Goal: Task Accomplishment & Management: Manage account settings

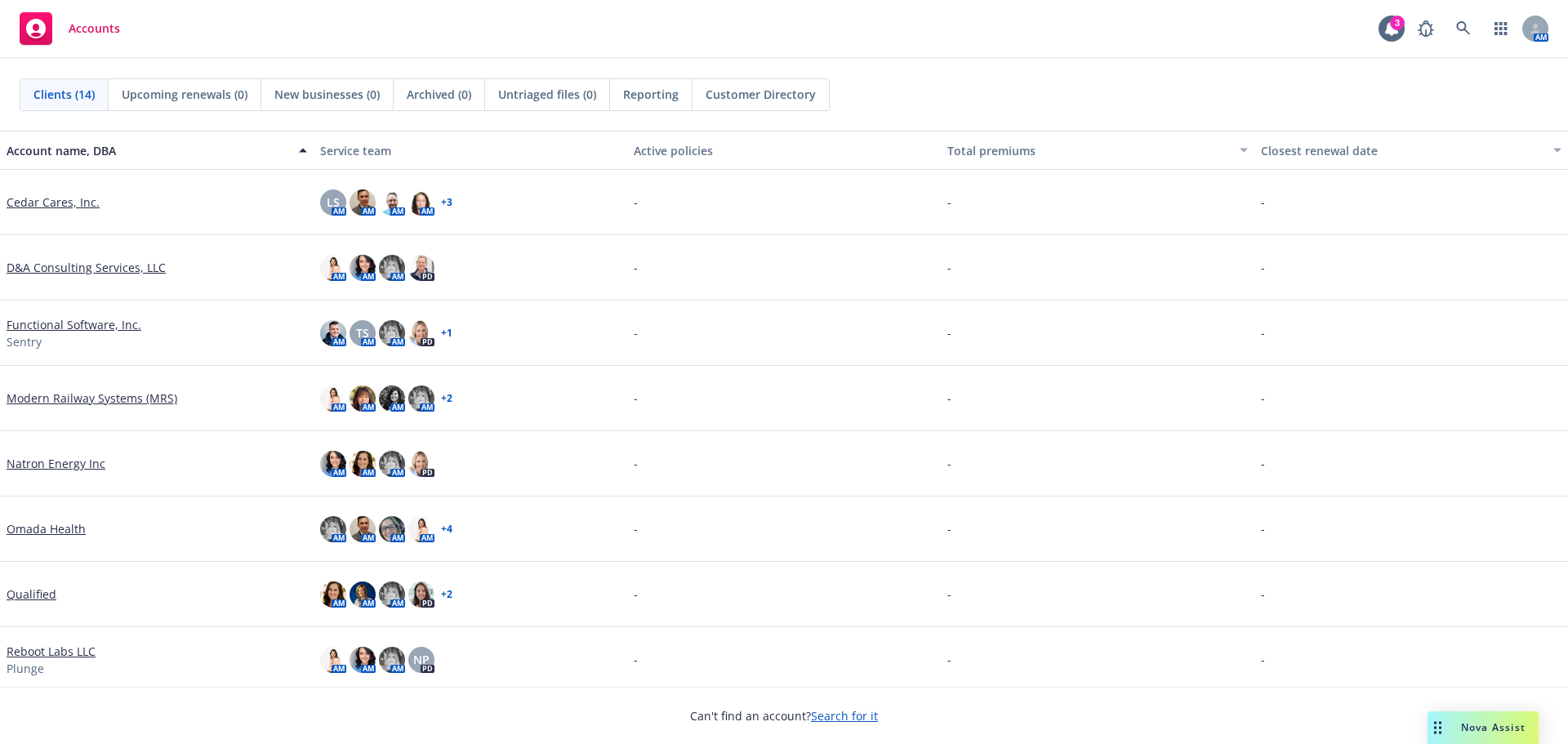
click at [839, 714] on link "Search for it" at bounding box center [844, 715] width 67 height 16
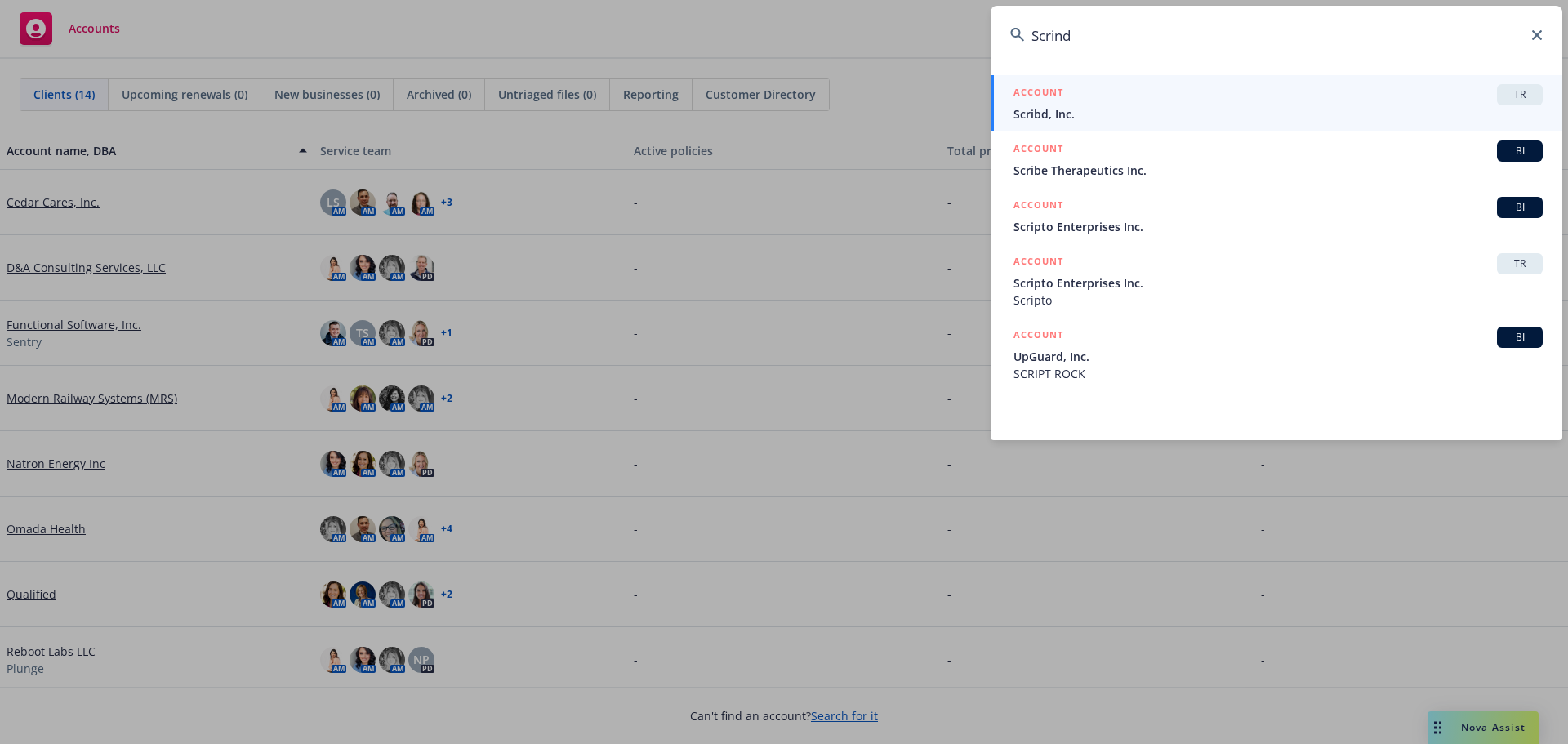
type input "Scrind"
click at [1048, 111] on span "Scribd, Inc." at bounding box center [1278, 114] width 530 height 17
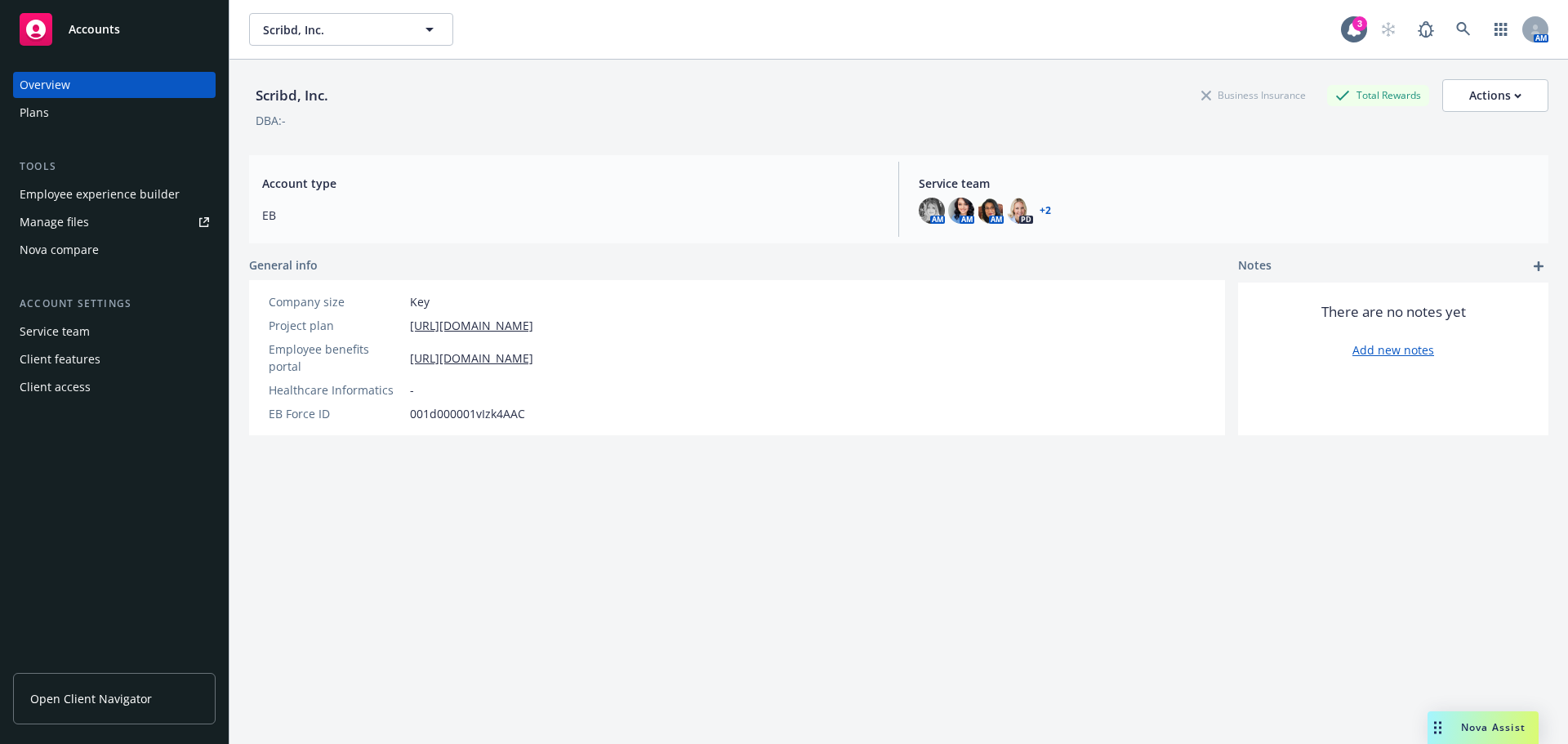
click at [76, 222] on div "Manage files" at bounding box center [55, 222] width 69 height 26
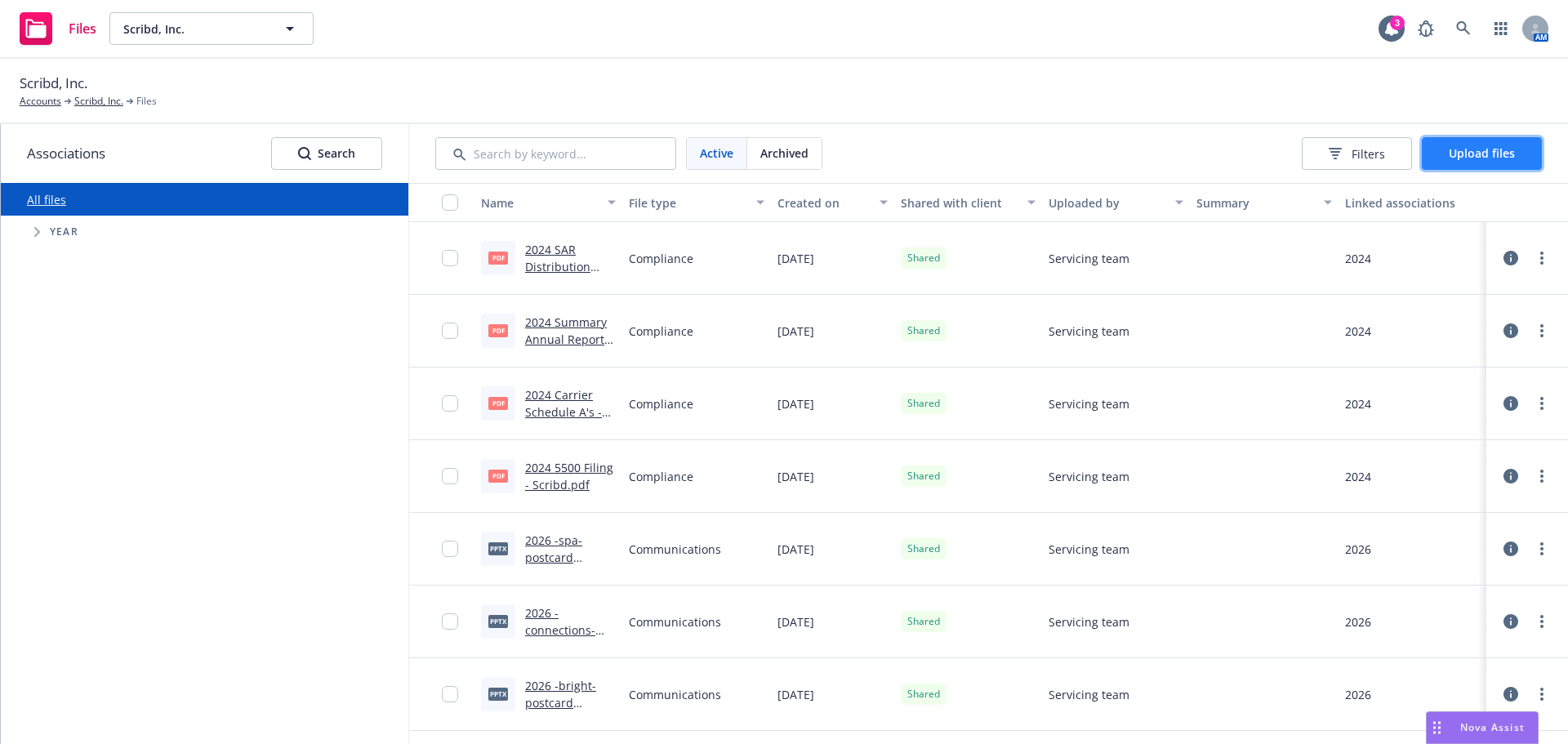
click at [1463, 158] on span "Upload files" at bounding box center [1482, 153] width 66 height 16
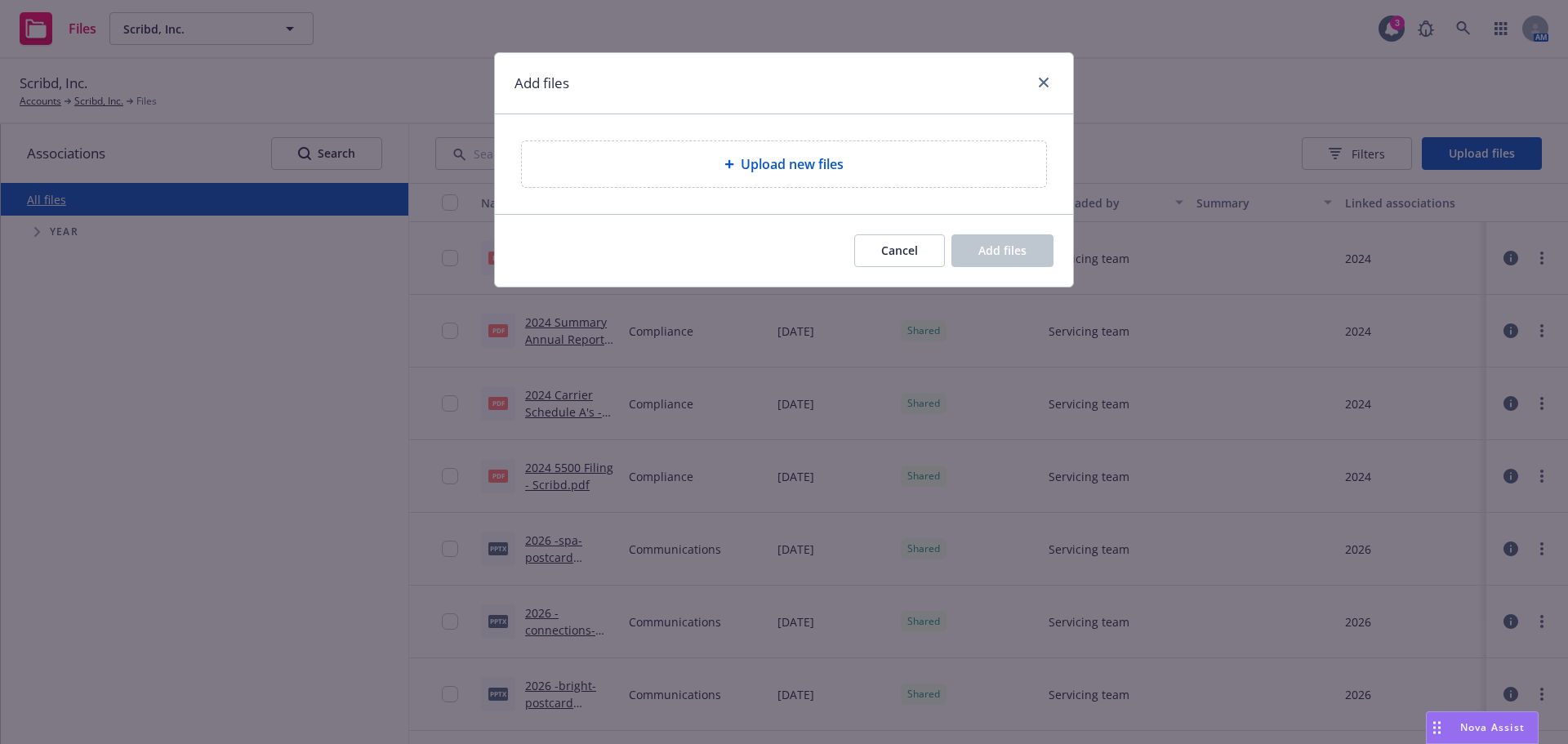
click at [582, 156] on div "Upload new files" at bounding box center [783, 164] width 498 height 20
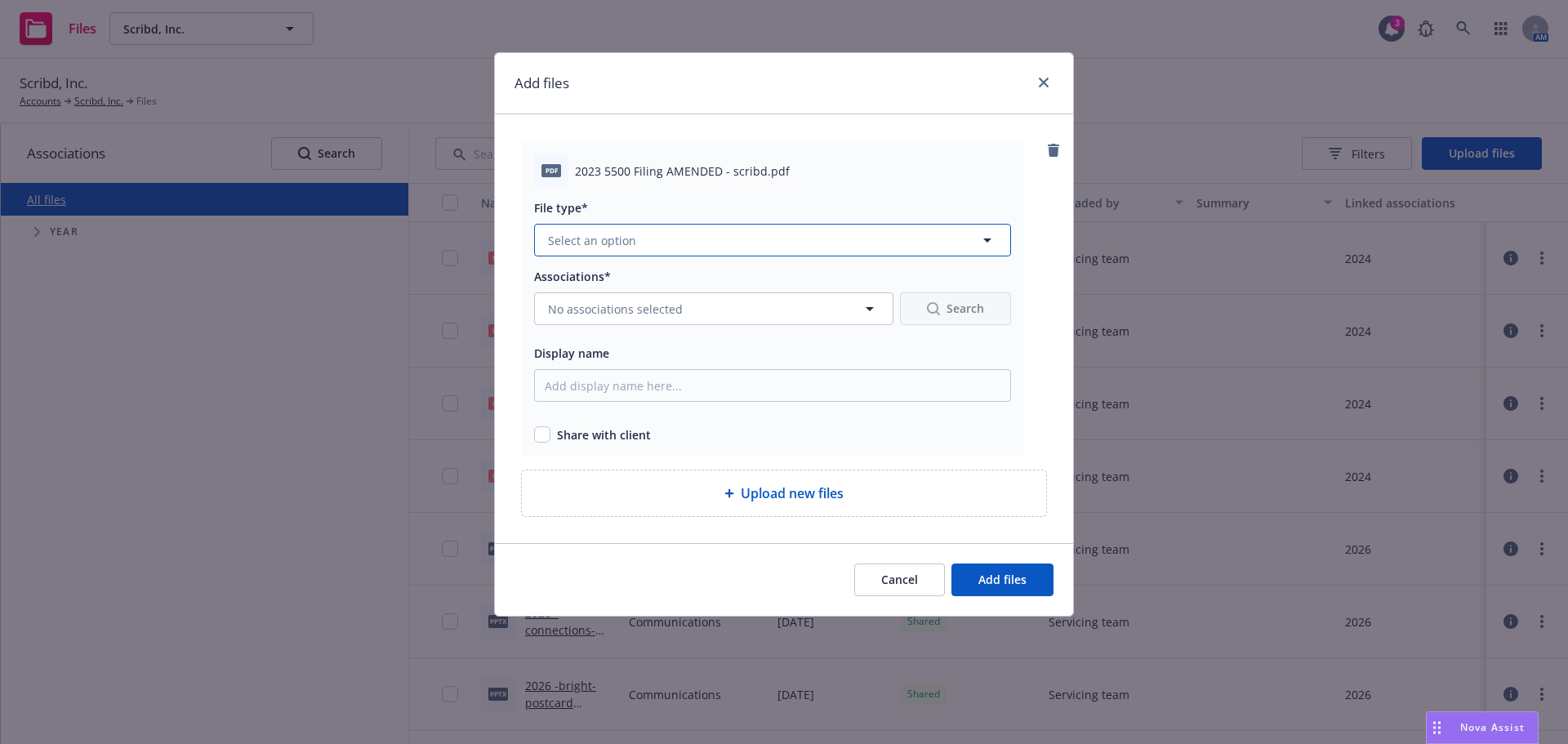
click at [650, 236] on button "Select an option" at bounding box center [772, 240] width 477 height 33
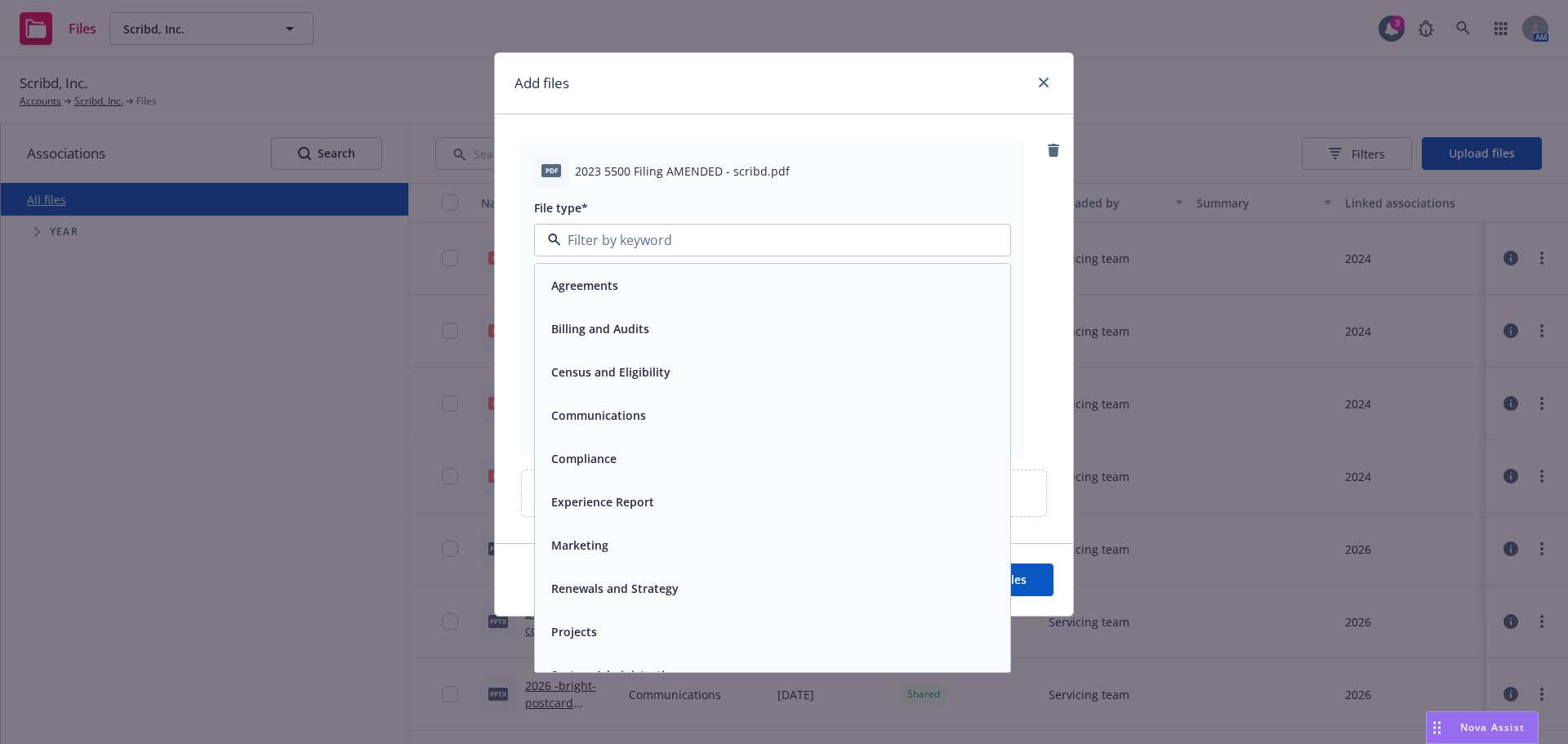
click at [576, 453] on span "Compliance" at bounding box center [583, 458] width 65 height 17
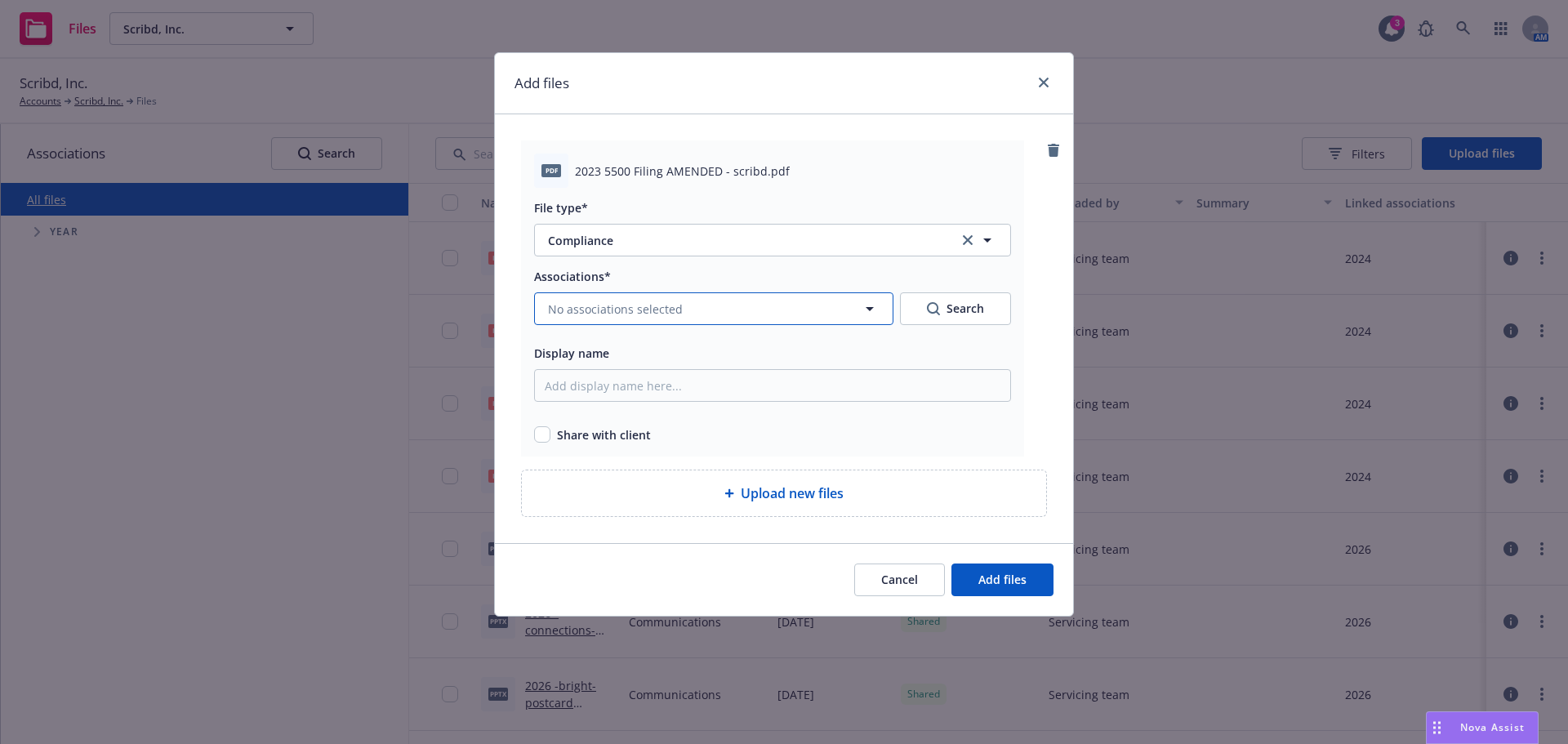
click at [604, 312] on span "No associations selected" at bounding box center [615, 309] width 135 height 17
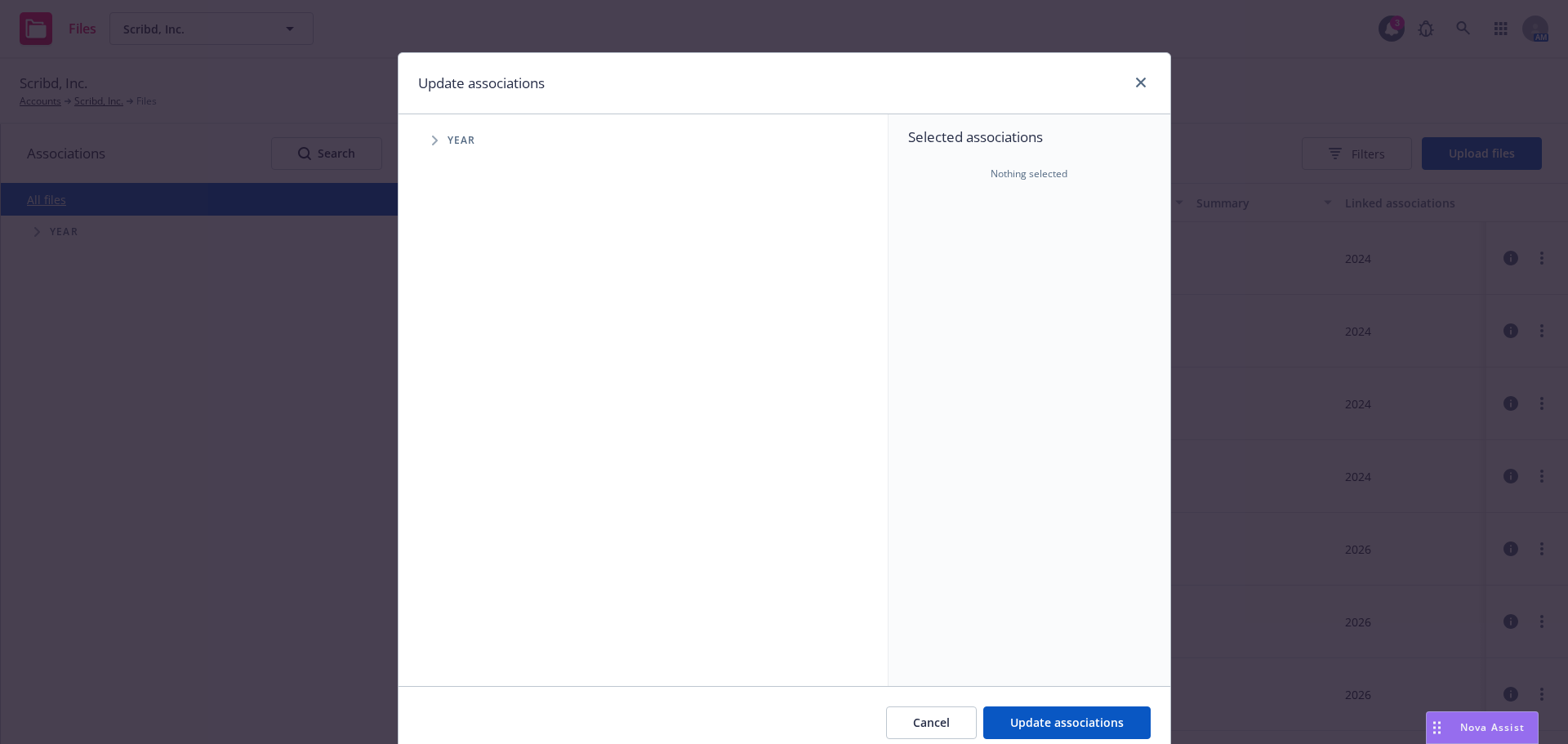
click at [424, 137] on span "Tree Example" at bounding box center [435, 140] width 26 height 26
click at [474, 292] on input "Tree Example" at bounding box center [476, 289] width 17 height 17
checkbox input "true"
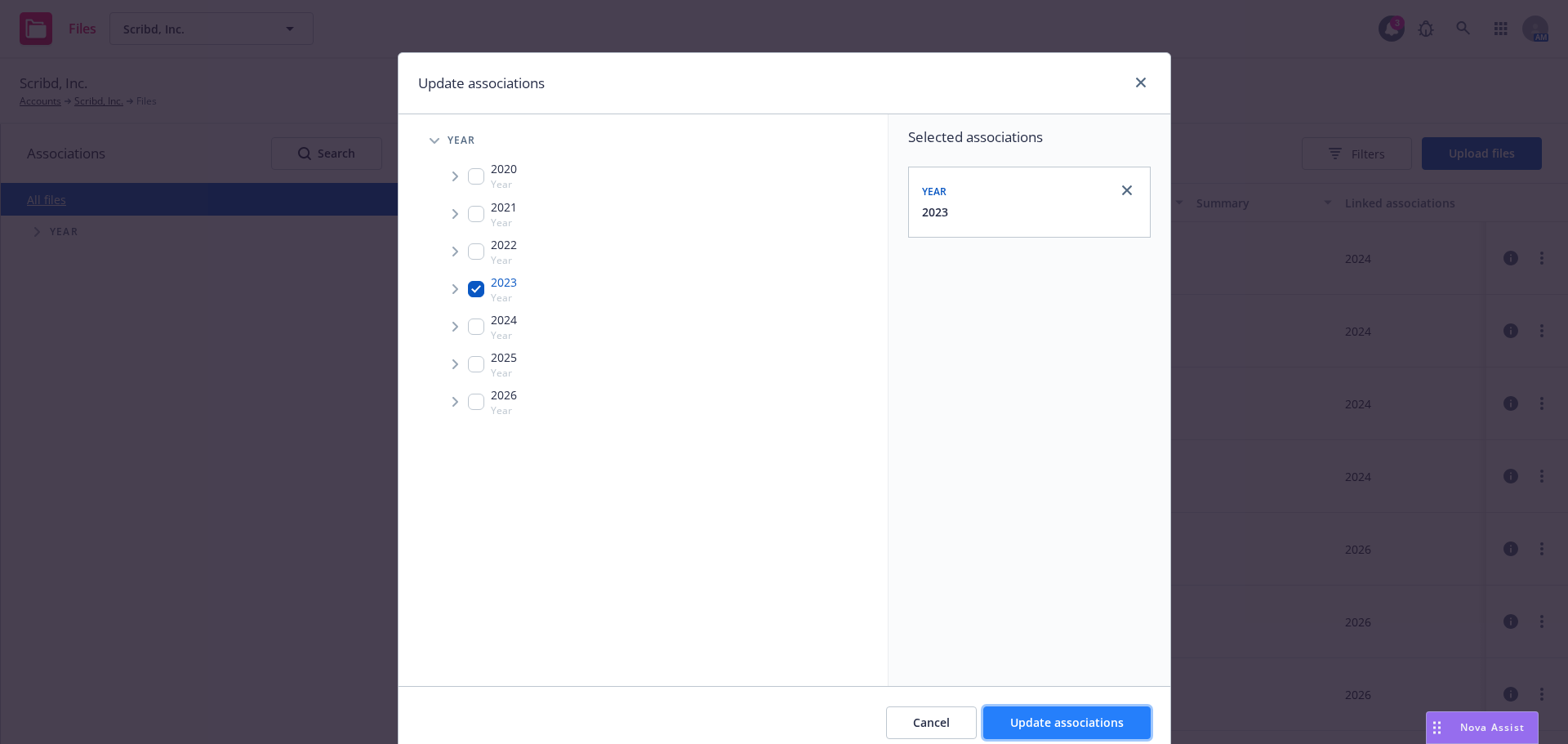
click at [1027, 721] on span "Update associations" at bounding box center [1067, 722] width 113 height 16
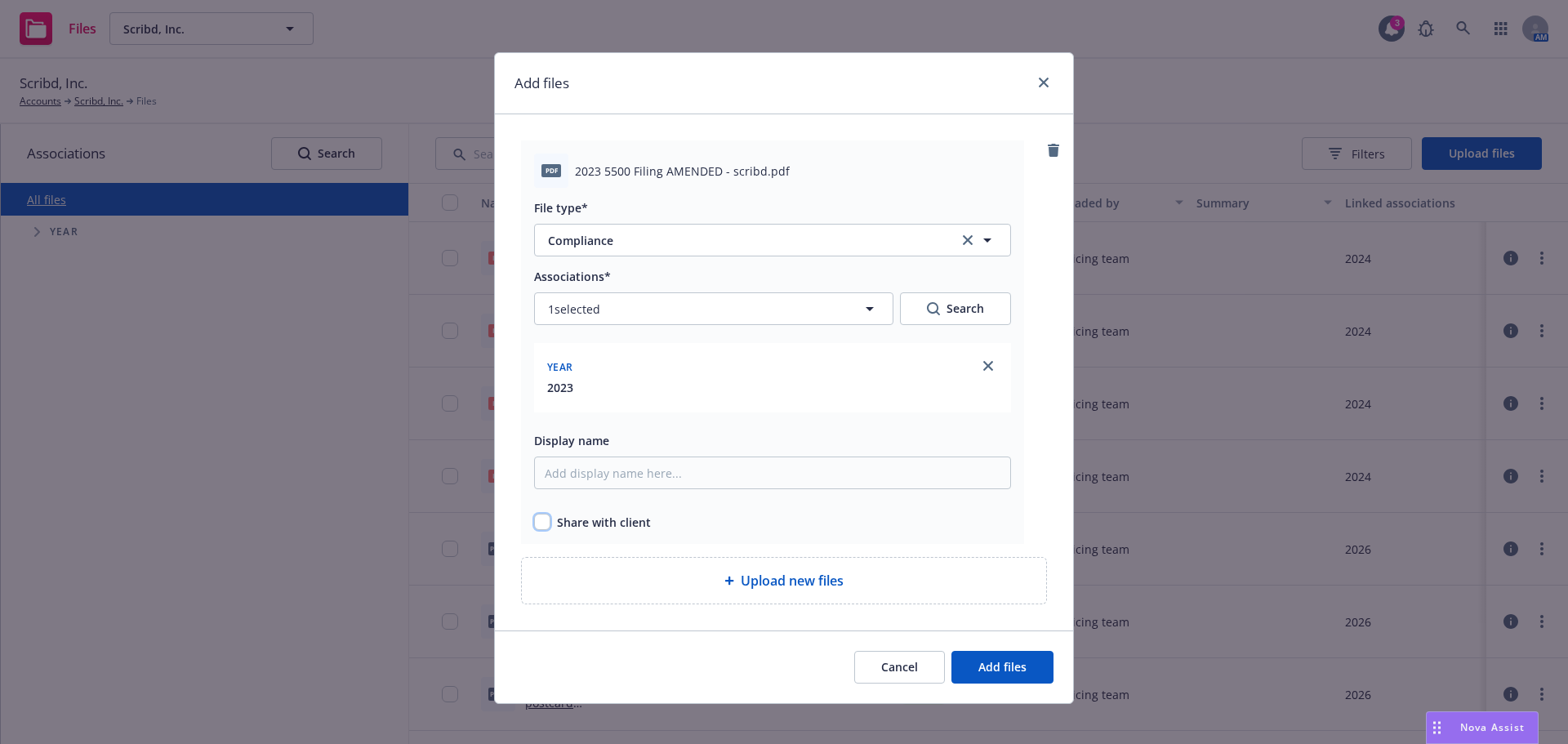
click at [539, 526] on input "checkbox" at bounding box center [542, 522] width 17 height 17
checkbox input "true"
click at [984, 667] on span "Add files" at bounding box center [1002, 666] width 48 height 16
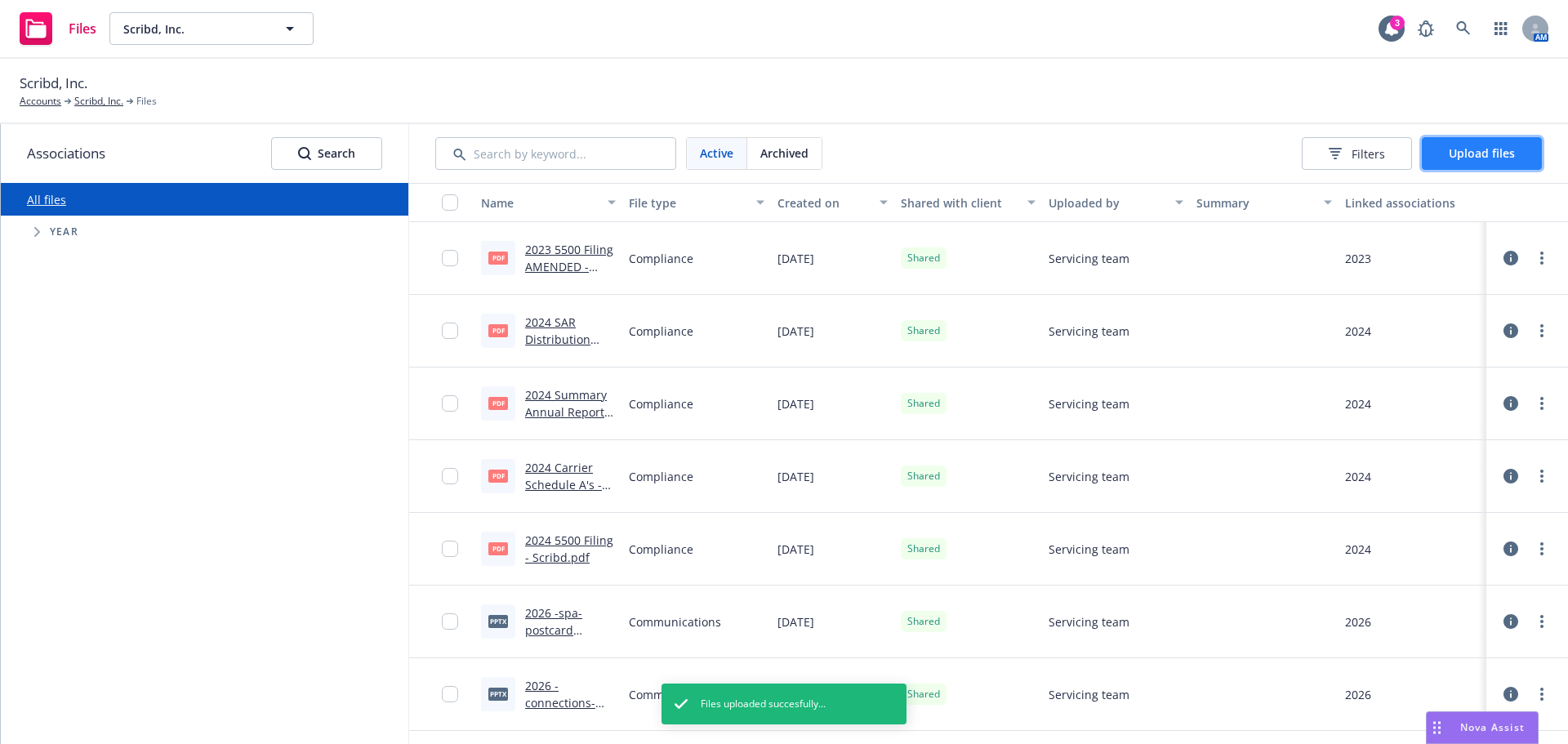
click at [1452, 151] on span "Upload files" at bounding box center [1482, 153] width 66 height 16
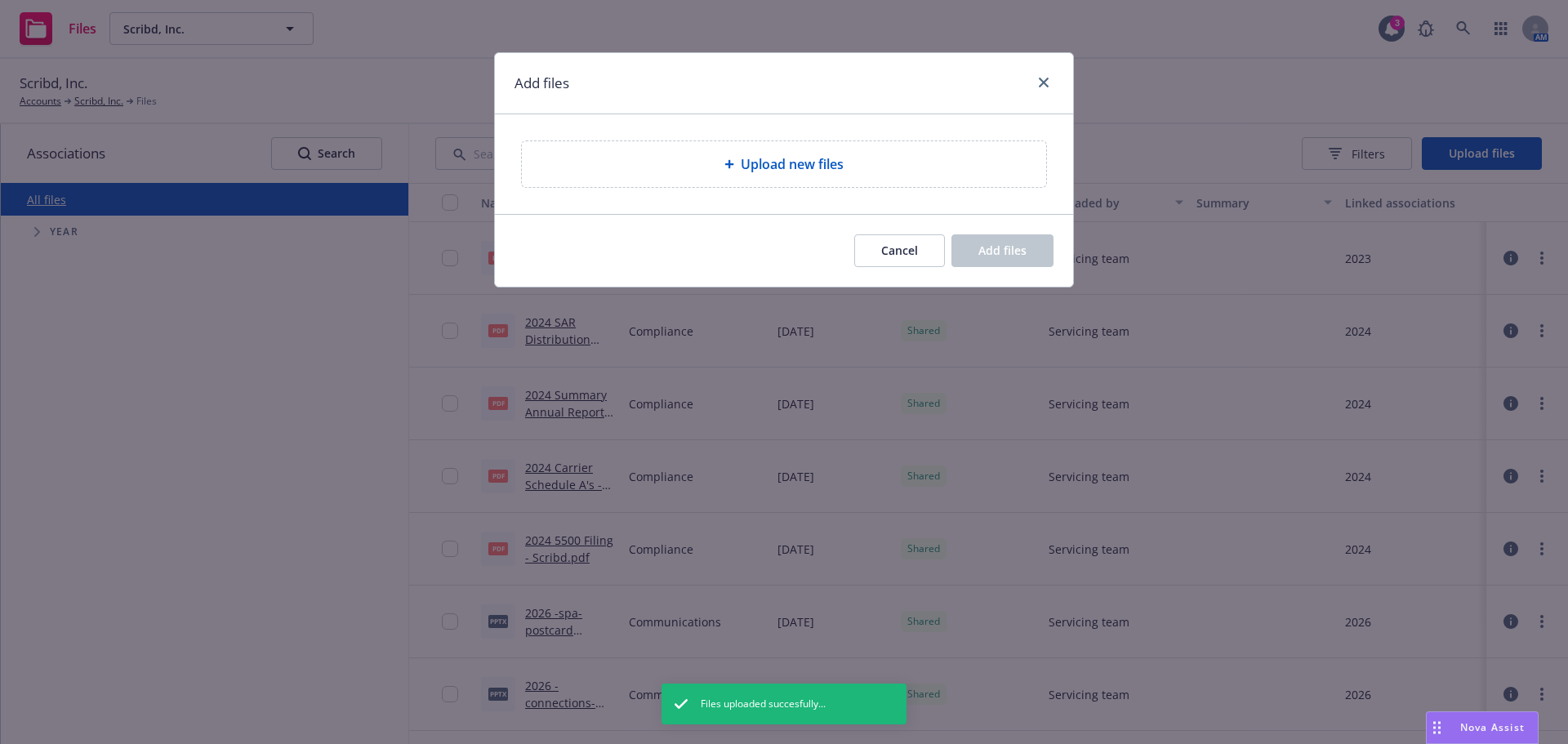
click at [706, 178] on div "Upload new files" at bounding box center [784, 163] width 525 height 45
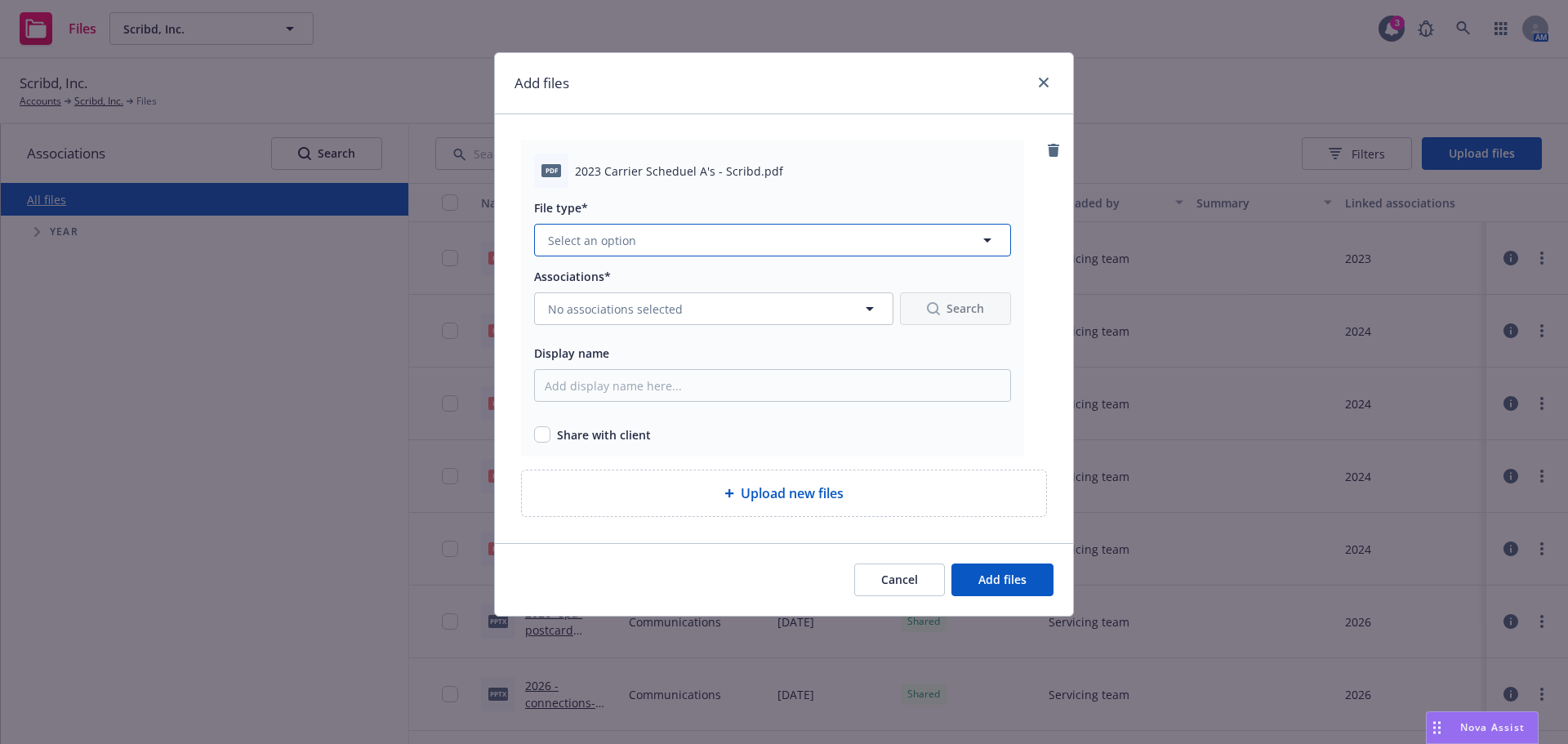
click at [669, 246] on button "Select an option" at bounding box center [772, 240] width 477 height 33
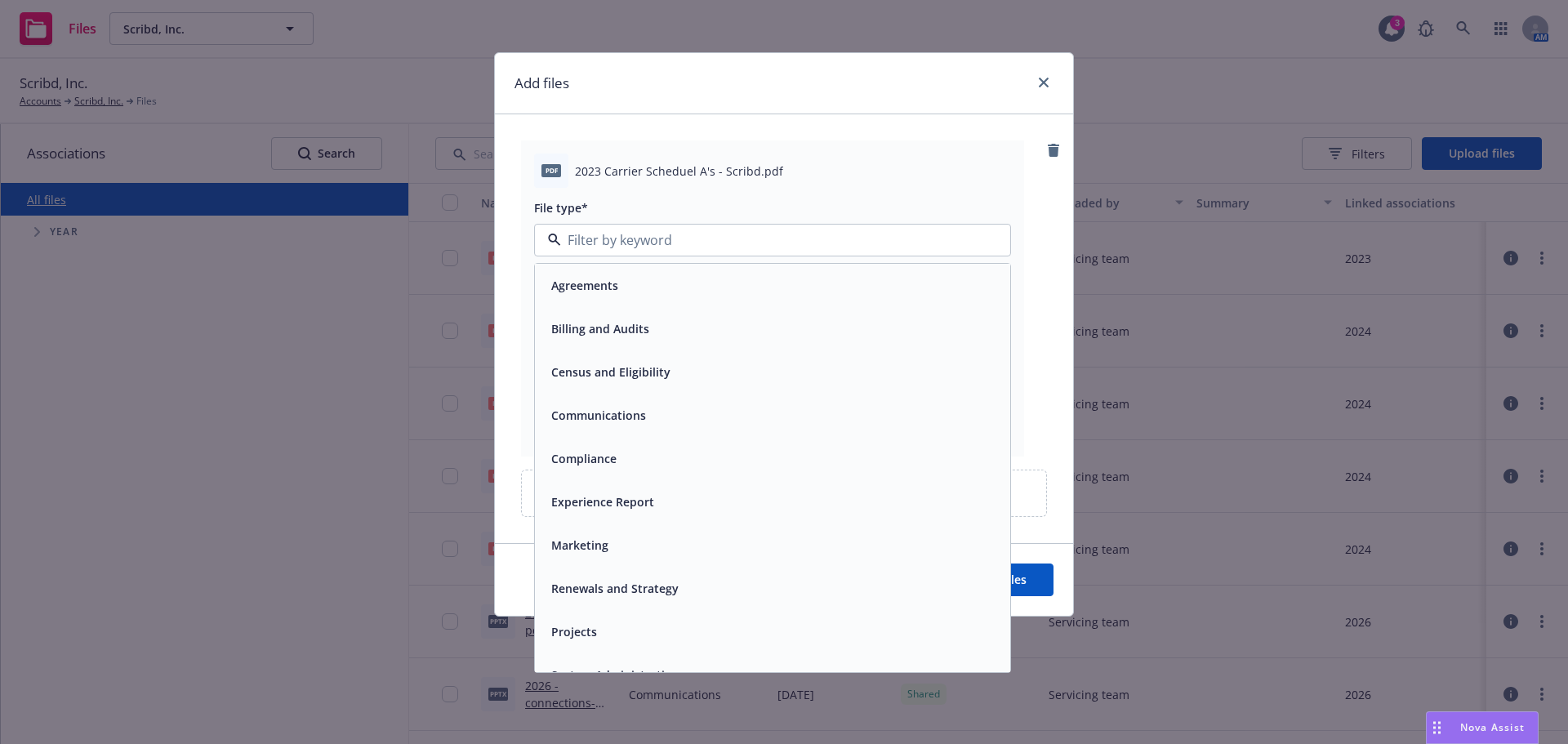
click at [573, 462] on span "Compliance" at bounding box center [583, 458] width 65 height 17
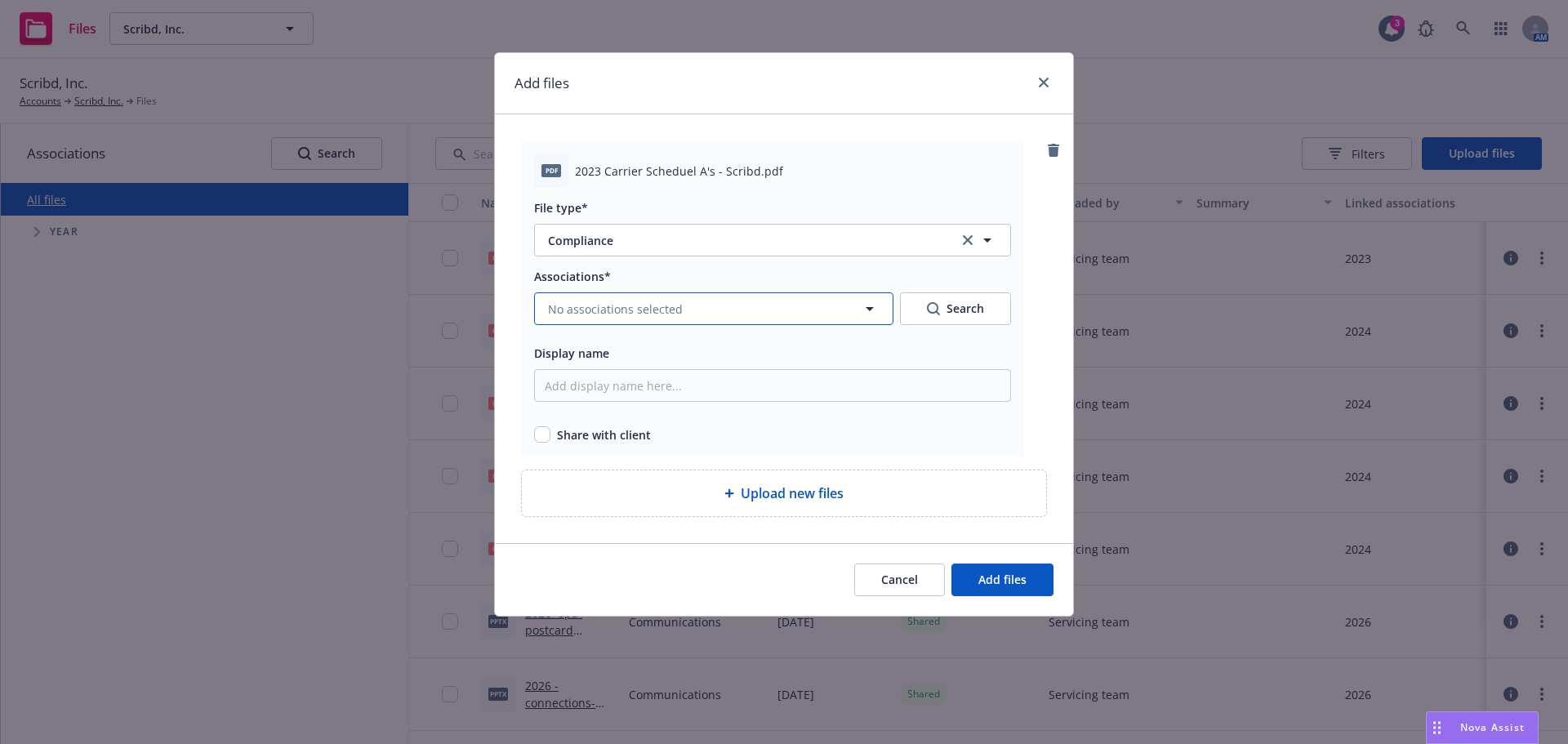
click at [618, 319] on button "No associations selected" at bounding box center [713, 309] width 359 height 33
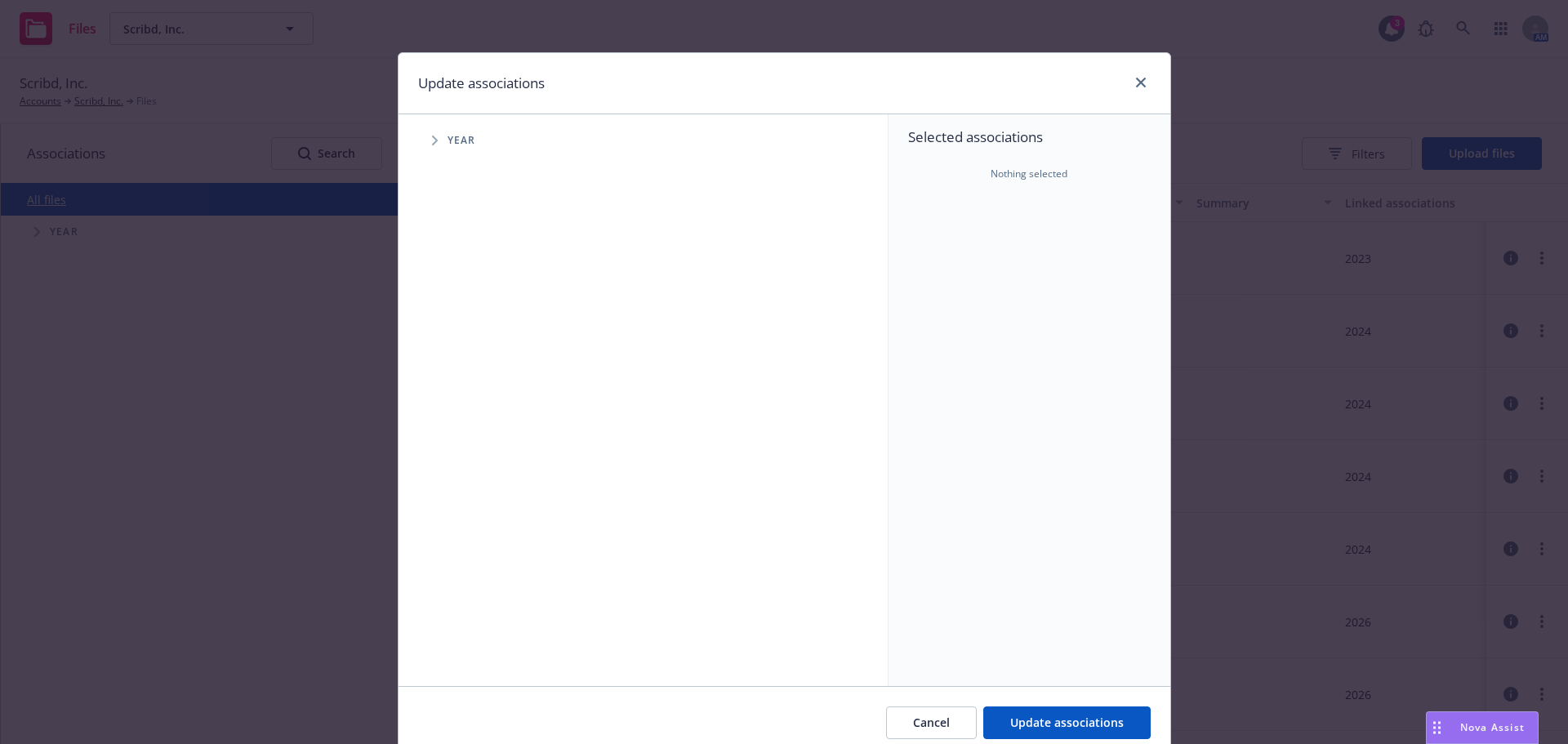
click at [424, 143] on span "Tree Example" at bounding box center [435, 140] width 26 height 26
click at [468, 292] on input "Tree Example" at bounding box center [476, 289] width 17 height 17
checkbox input "true"
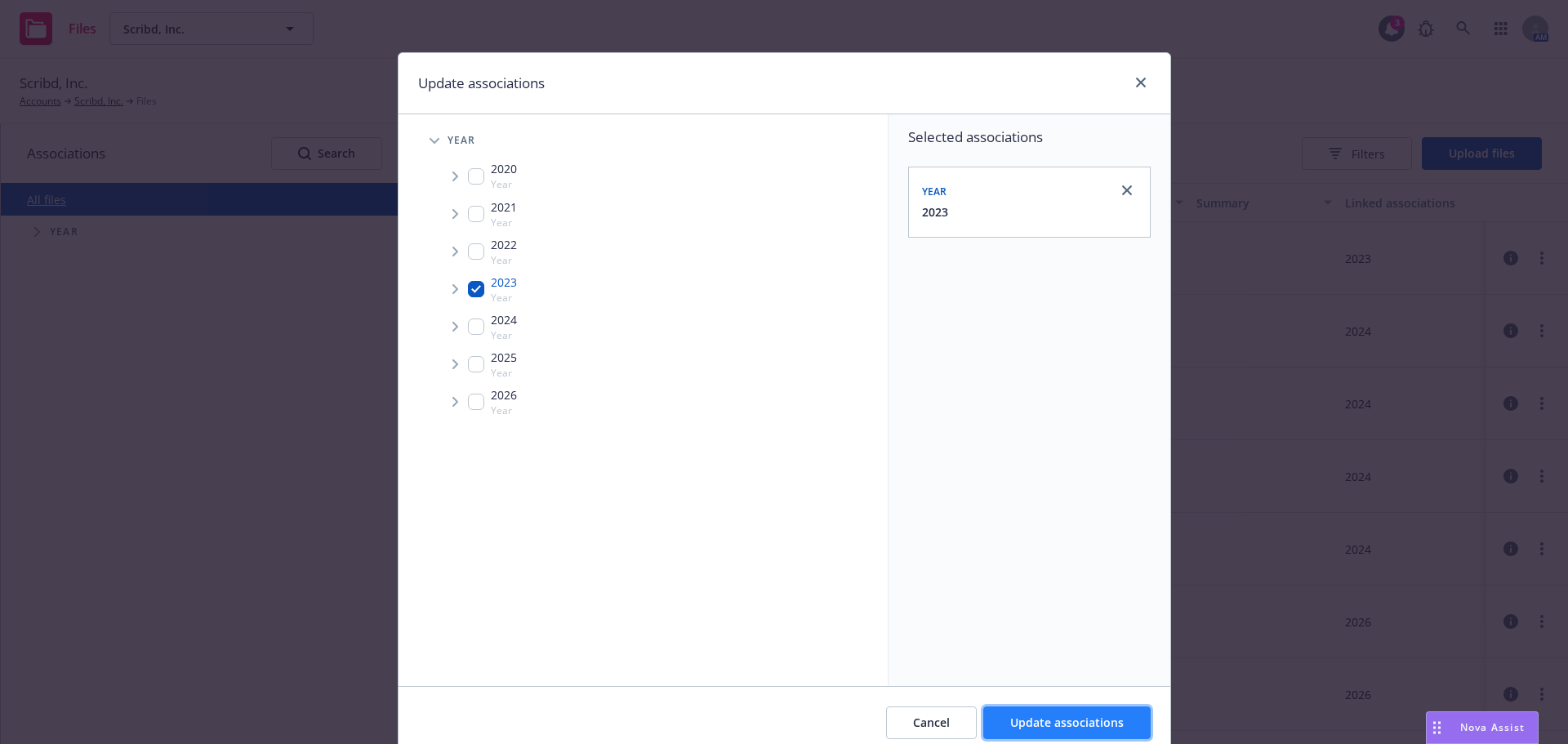
click at [1015, 725] on span "Update associations" at bounding box center [1067, 722] width 113 height 16
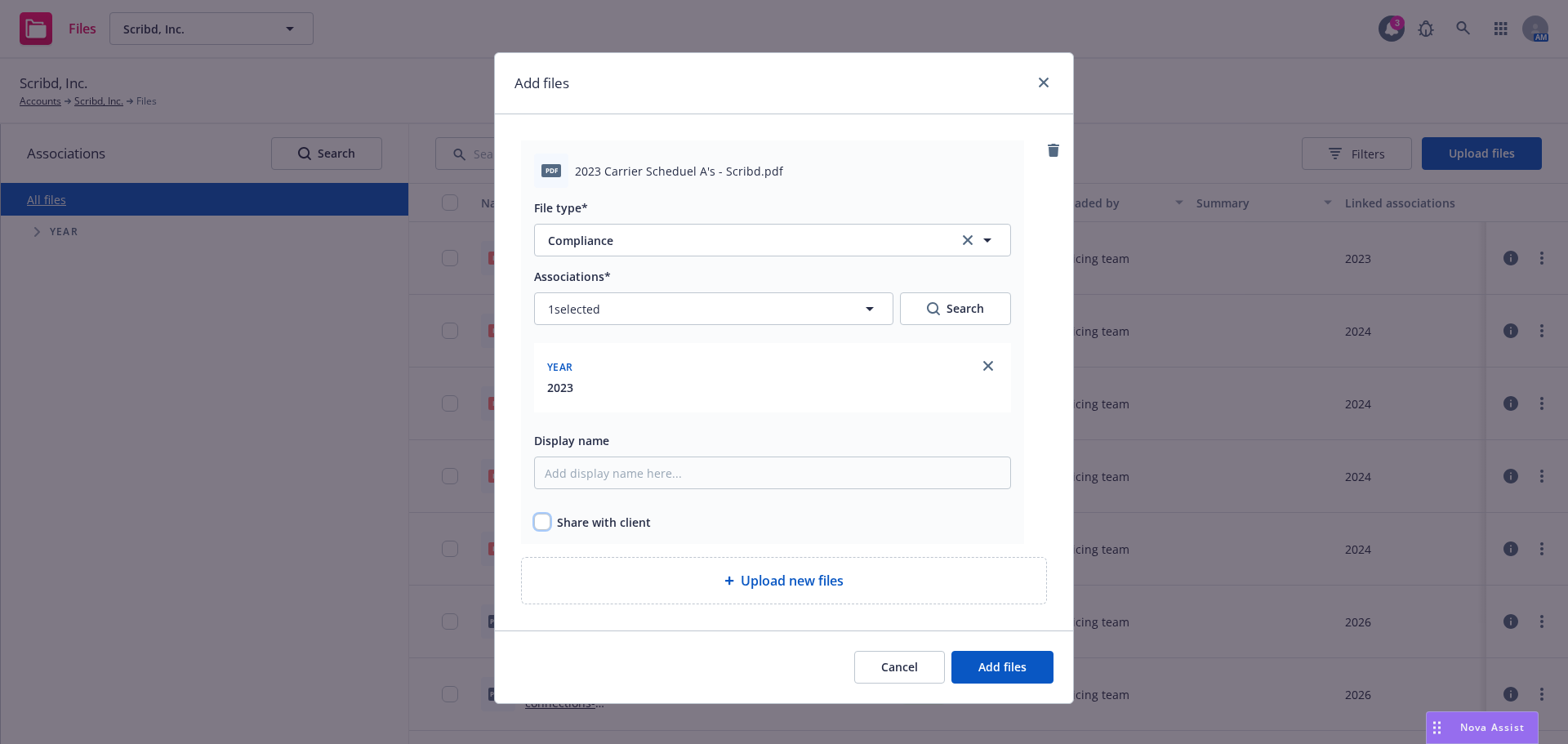
click at [534, 520] on input "checkbox" at bounding box center [542, 522] width 17 height 17
checkbox input "true"
click at [1015, 671] on span "Add files" at bounding box center [1002, 666] width 48 height 16
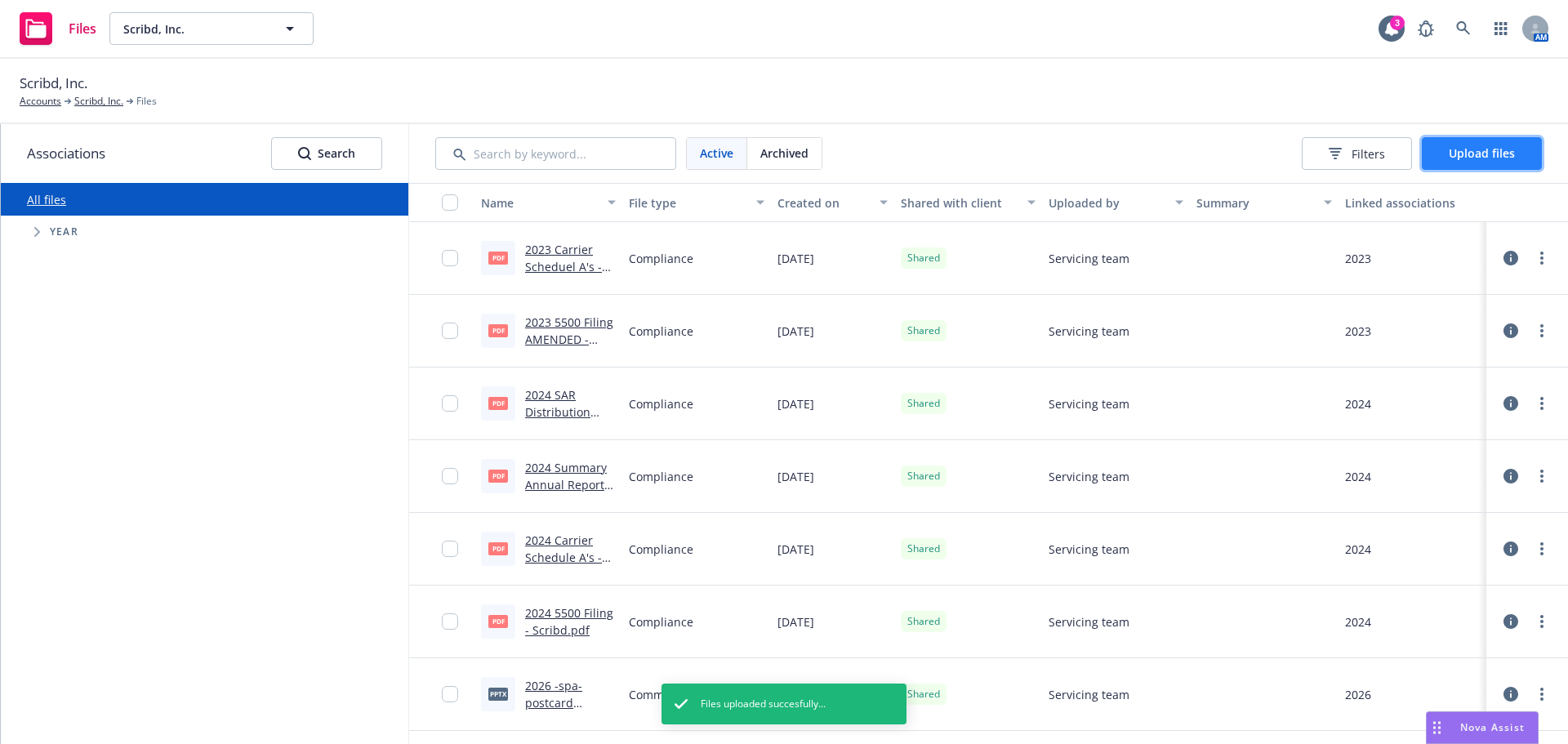
click at [1445, 163] on button "Upload files" at bounding box center [1481, 154] width 120 height 33
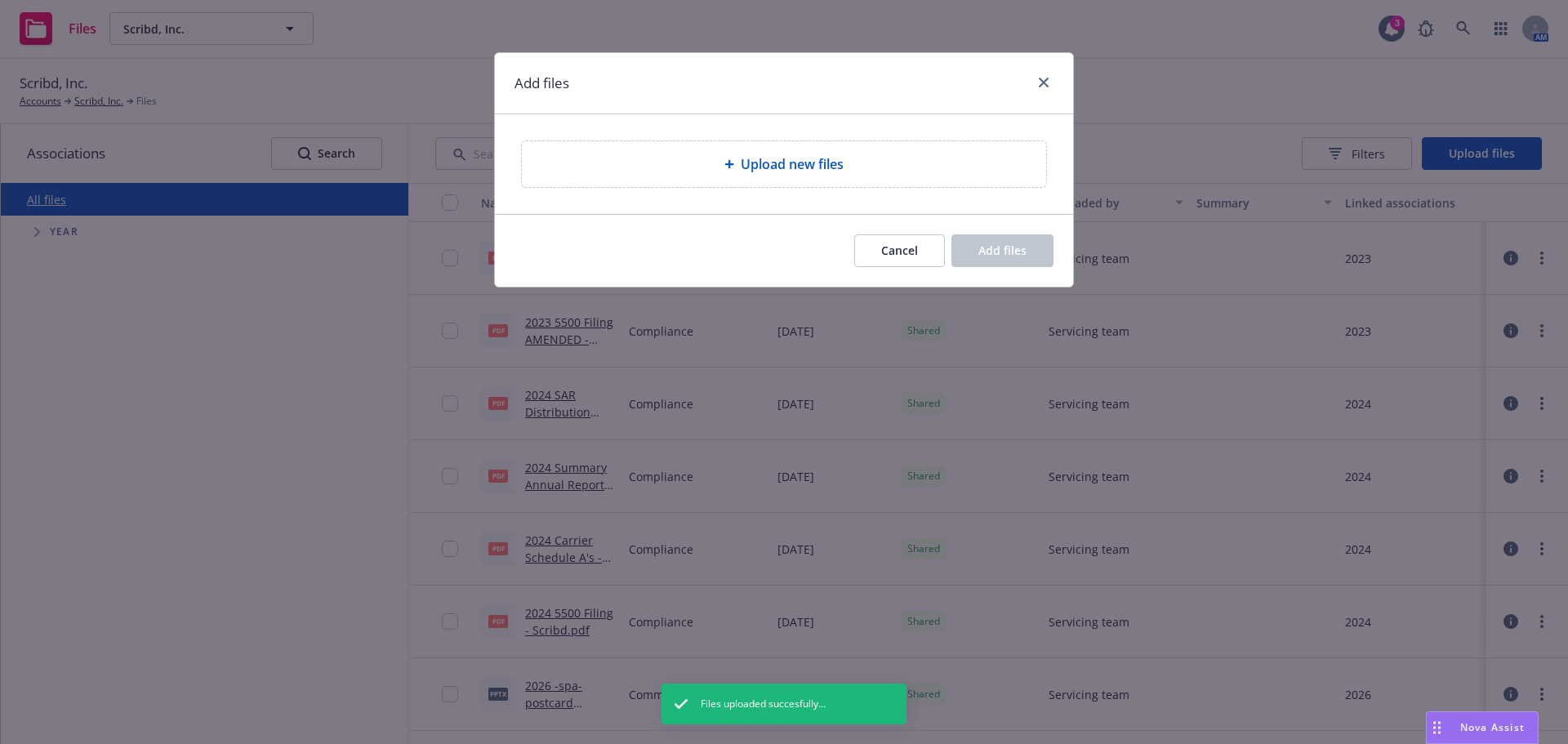
click at [715, 154] on div "Upload new files" at bounding box center [783, 164] width 498 height 20
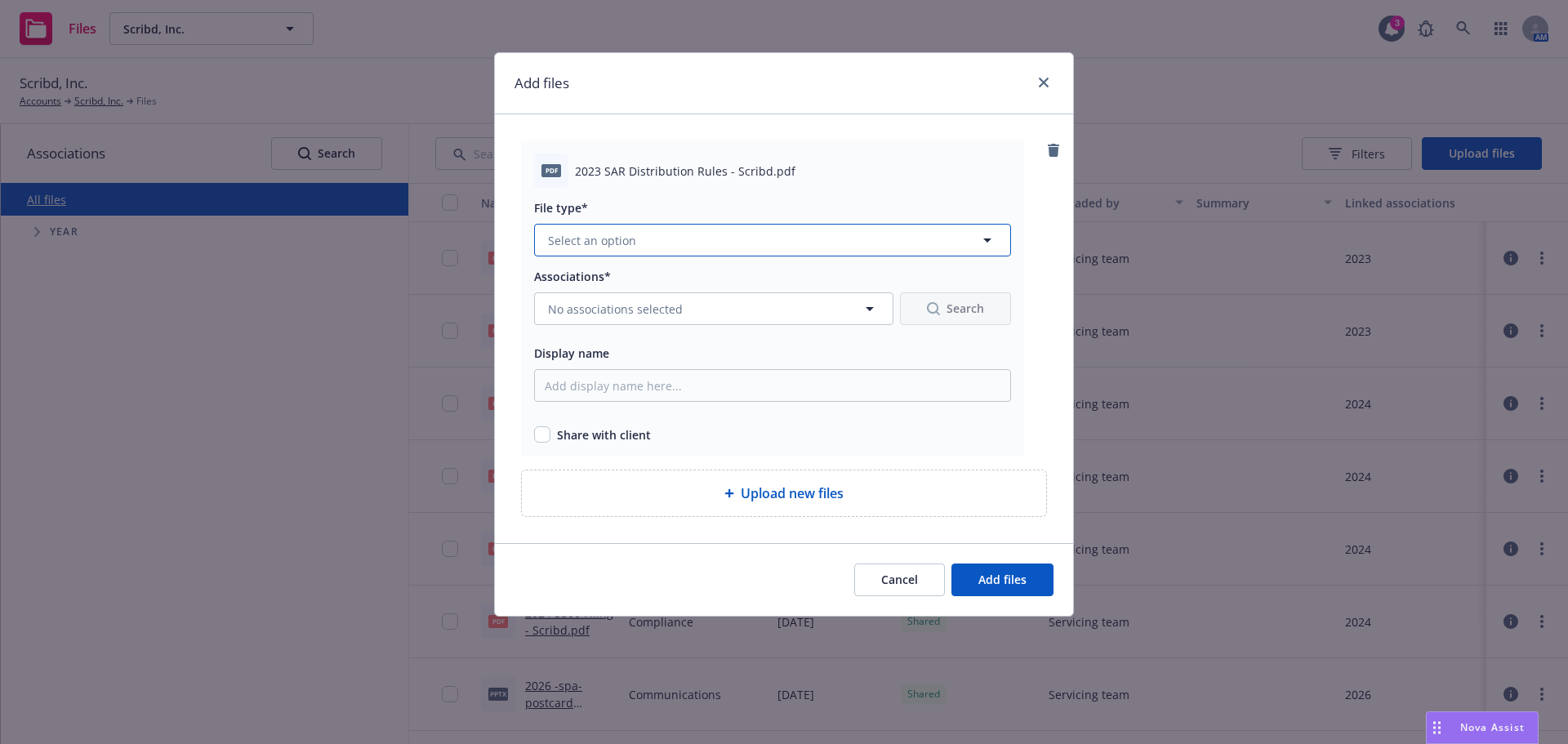
click at [578, 247] on span "Select an option" at bounding box center [592, 240] width 88 height 17
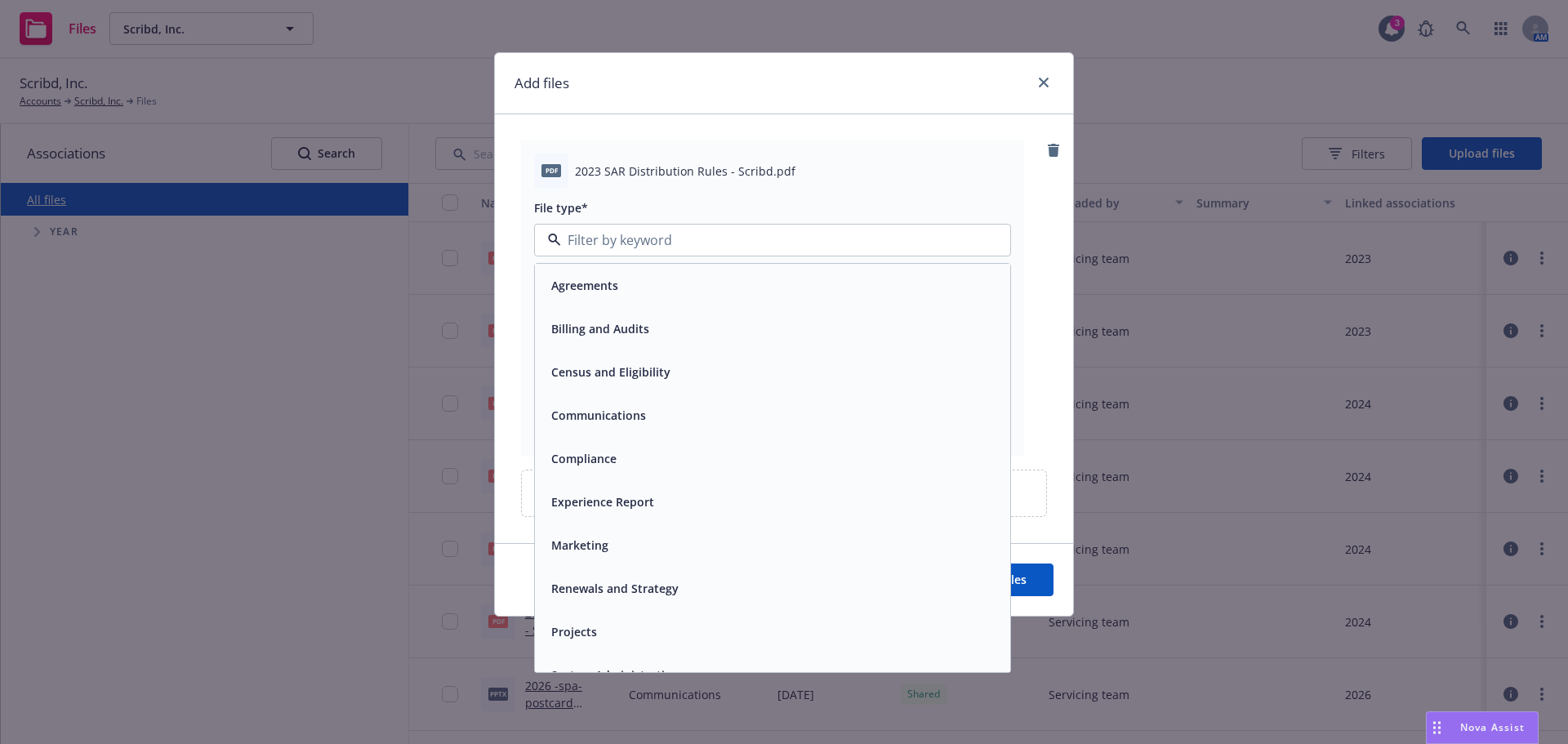
click at [565, 455] on span "Compliance" at bounding box center [583, 458] width 65 height 17
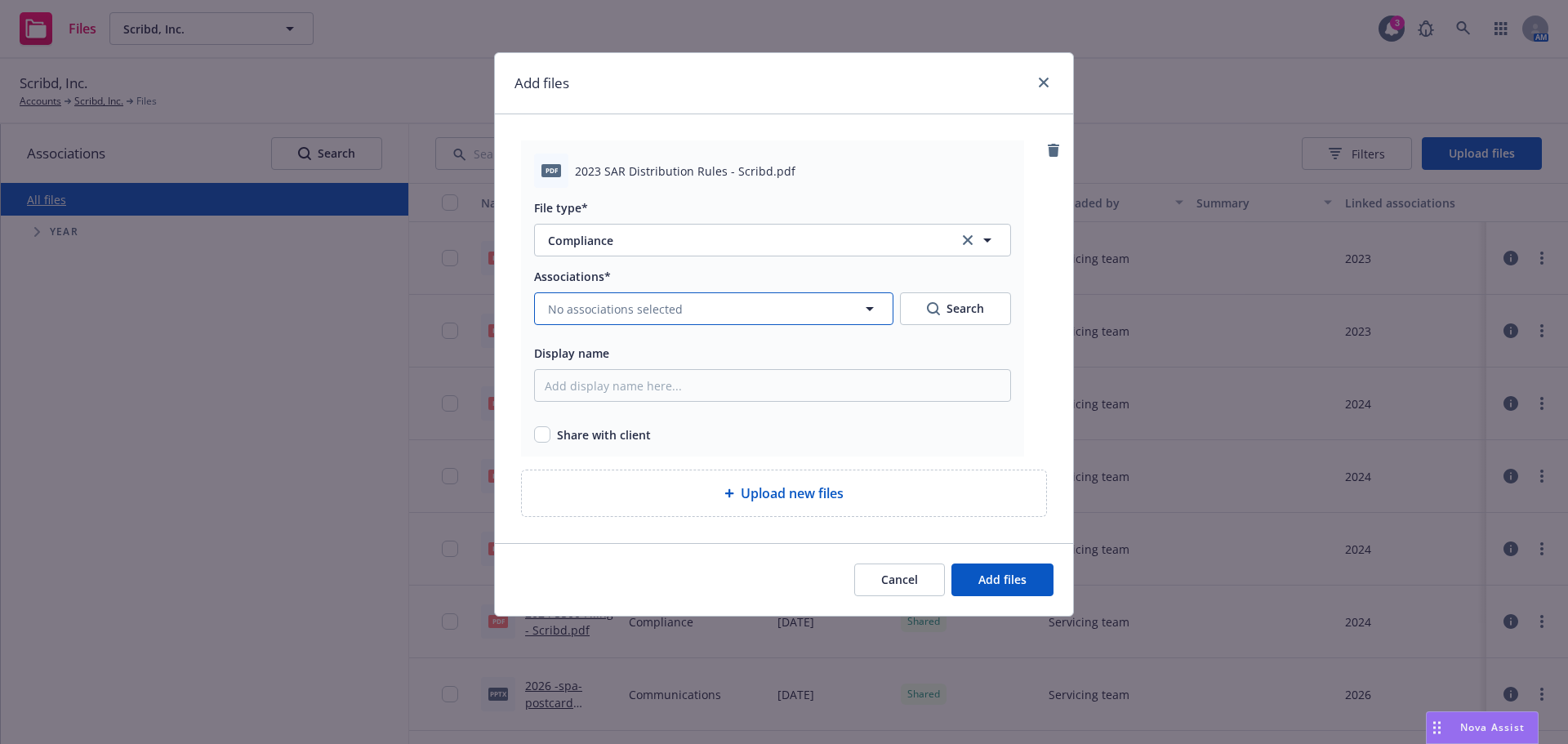
click at [595, 292] on button "No associations selected" at bounding box center [713, 309] width 359 height 33
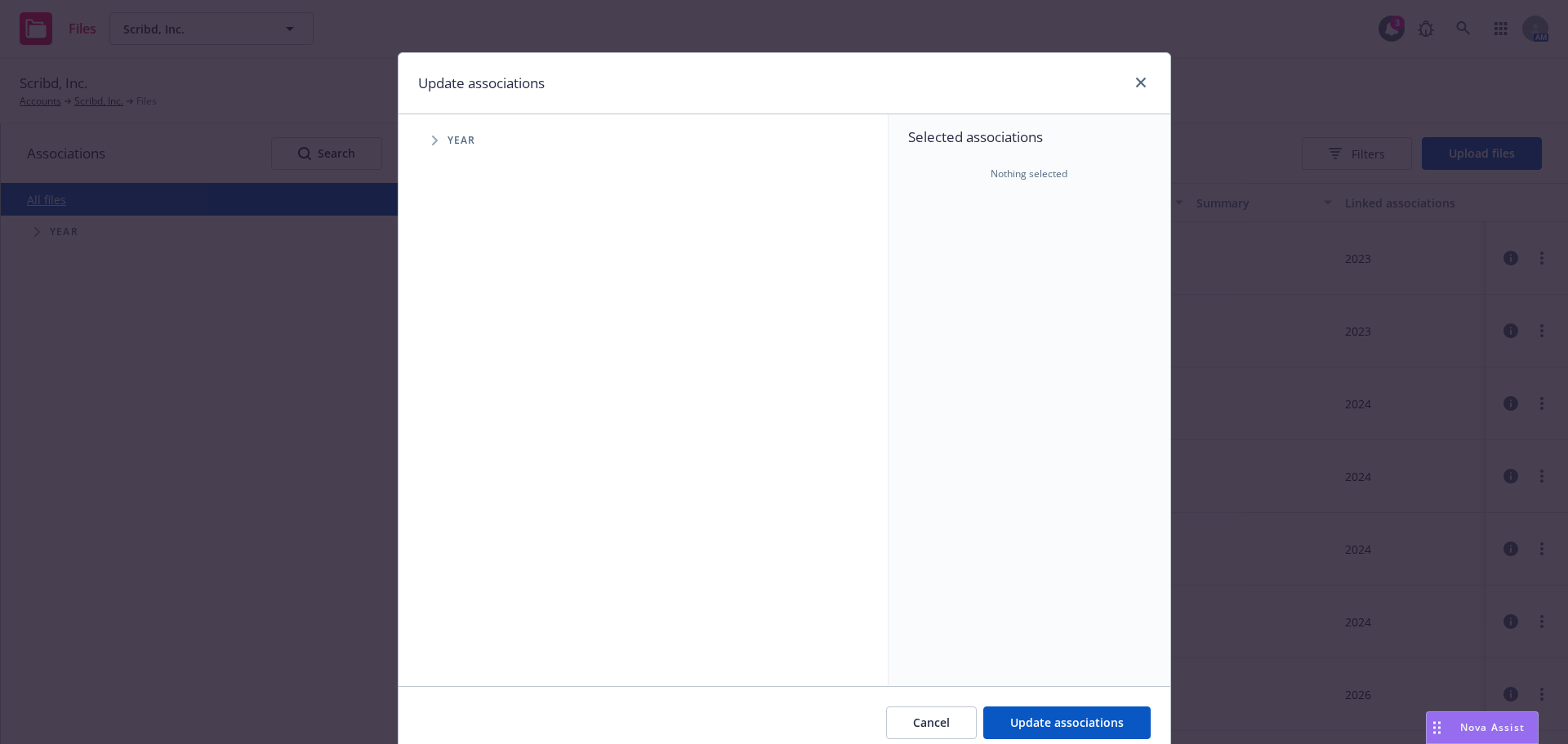
click at [432, 144] on icon "Tree Example" at bounding box center [435, 140] width 7 height 10
click at [470, 290] on input "Tree Example" at bounding box center [476, 289] width 17 height 17
checkbox input "true"
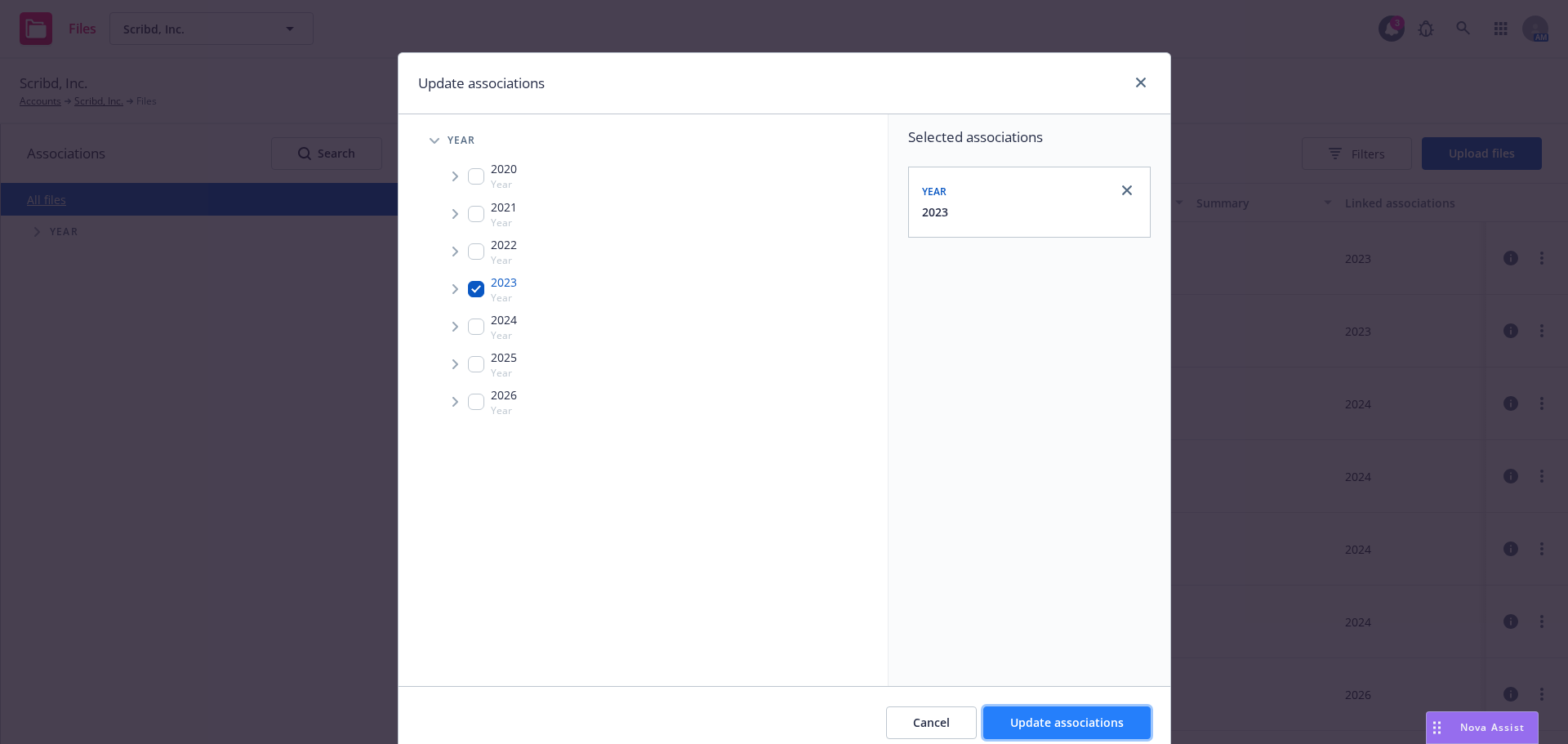
click at [1019, 725] on span "Update associations" at bounding box center [1067, 722] width 113 height 16
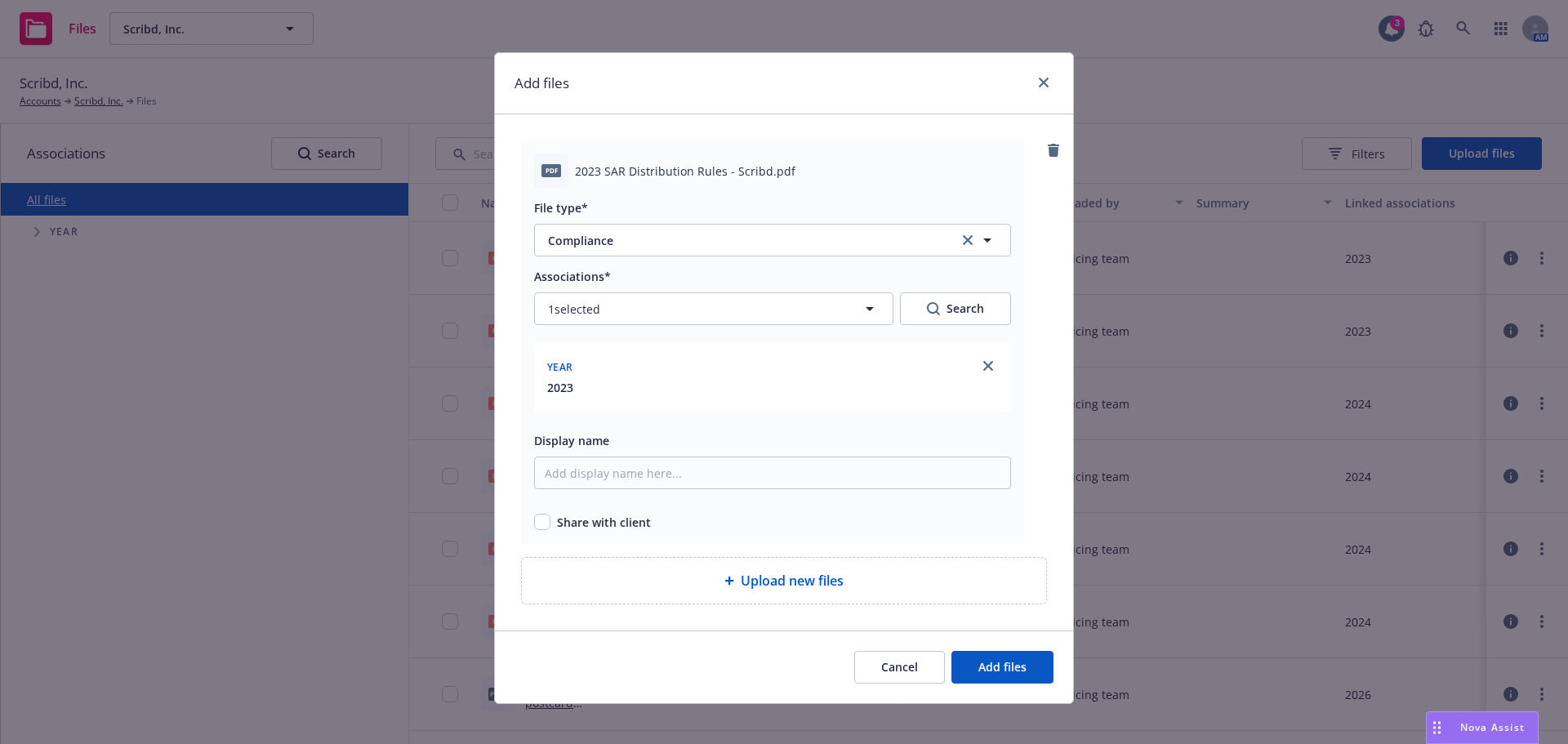
click at [545, 530] on div "Share with client" at bounding box center [772, 522] width 477 height 17
click at [539, 524] on input "checkbox" at bounding box center [542, 522] width 17 height 17
checkbox input "true"
click at [985, 668] on span "Add files" at bounding box center [1002, 666] width 48 height 16
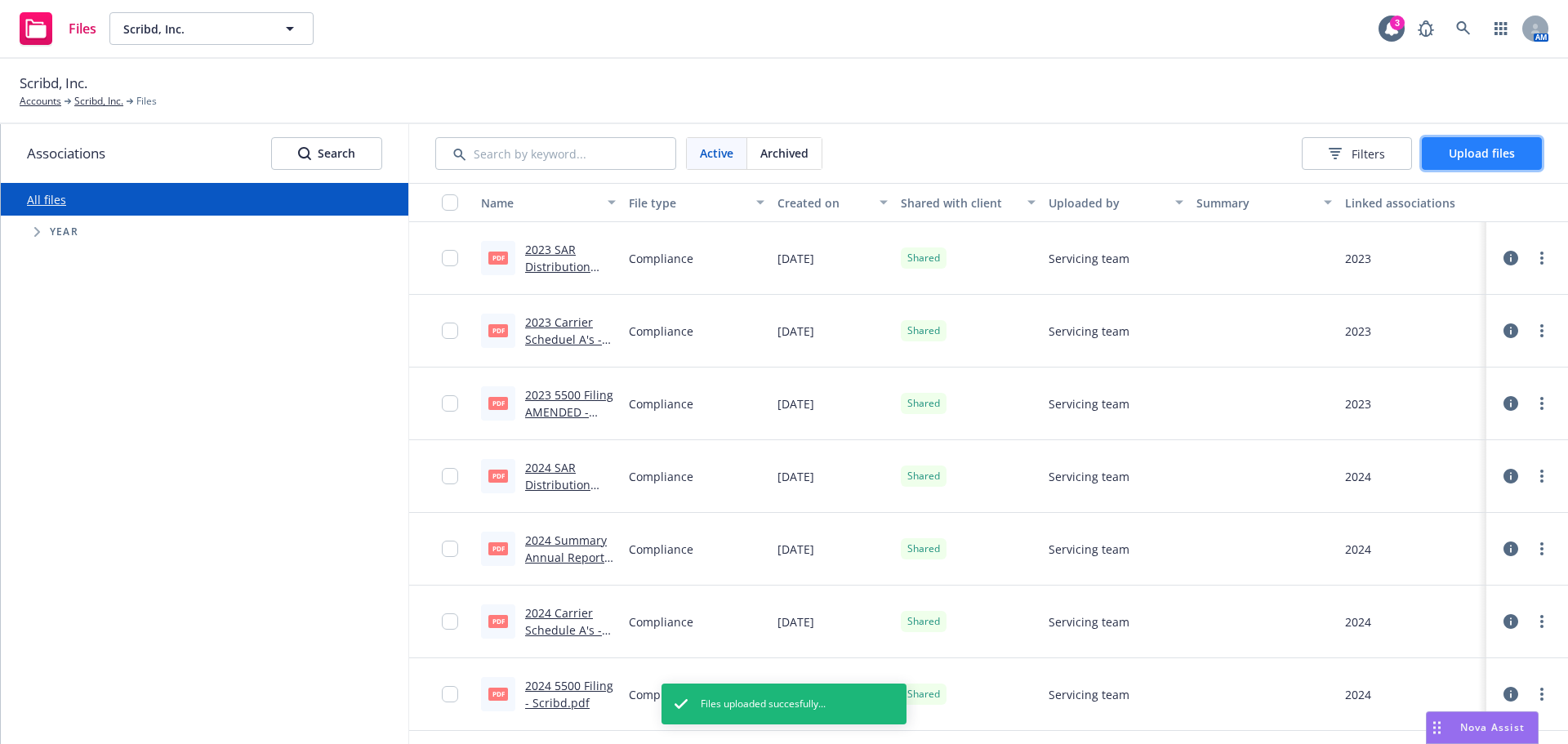
click at [1466, 156] on span "Upload files" at bounding box center [1482, 153] width 66 height 16
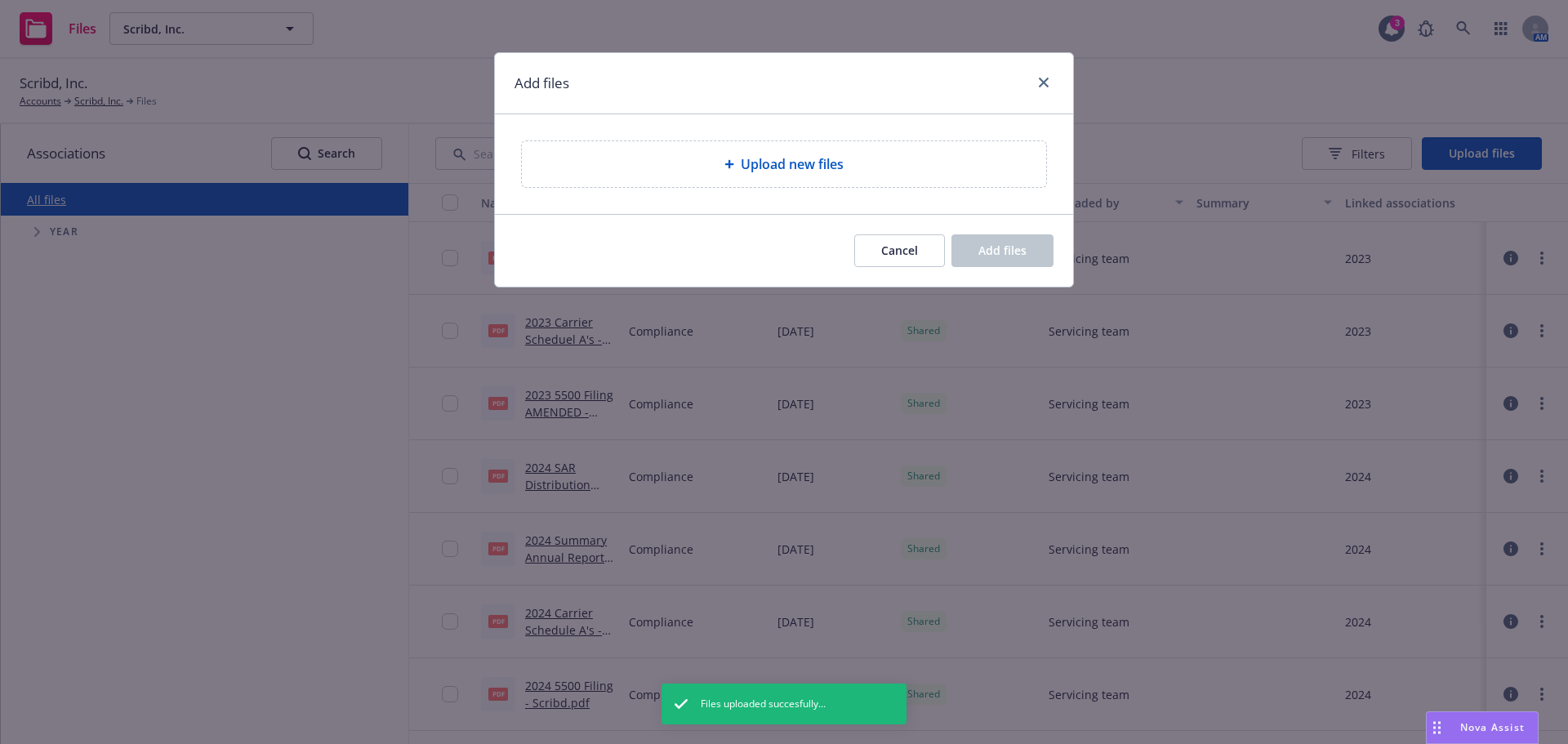
click at [614, 149] on div "Upload new files" at bounding box center [784, 163] width 525 height 45
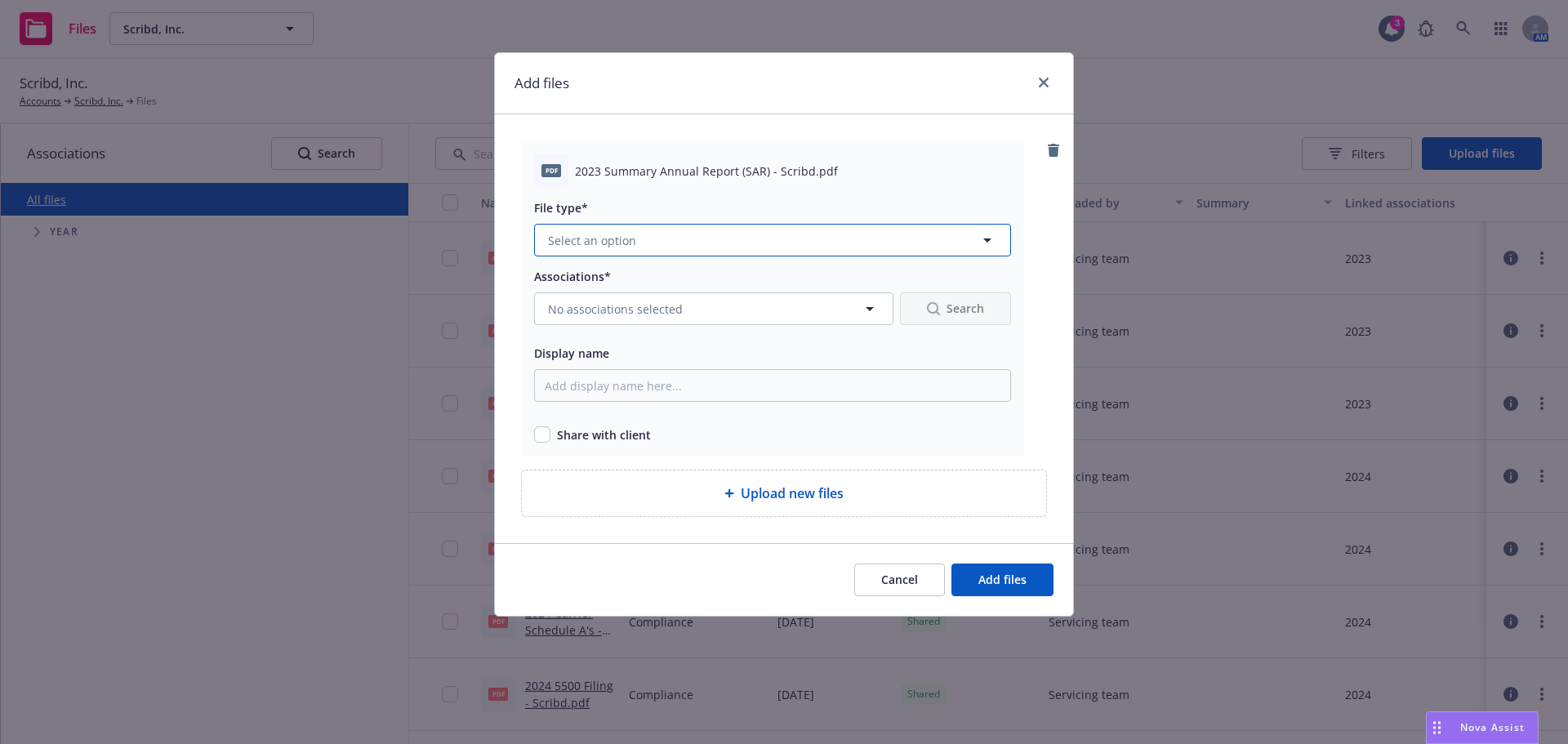
click at [573, 240] on span "Select an option" at bounding box center [592, 240] width 88 height 17
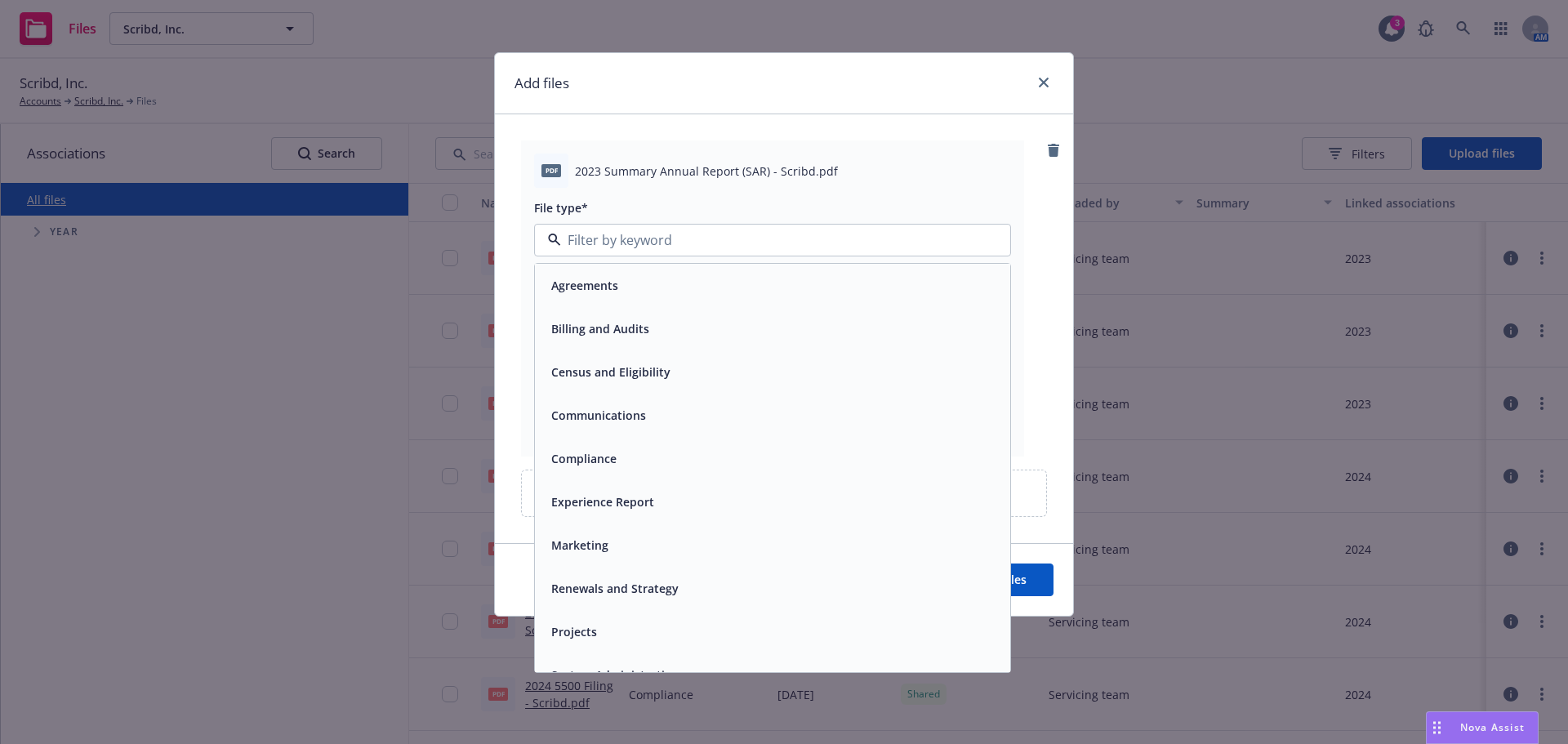
click at [583, 459] on span "Compliance" at bounding box center [583, 458] width 65 height 17
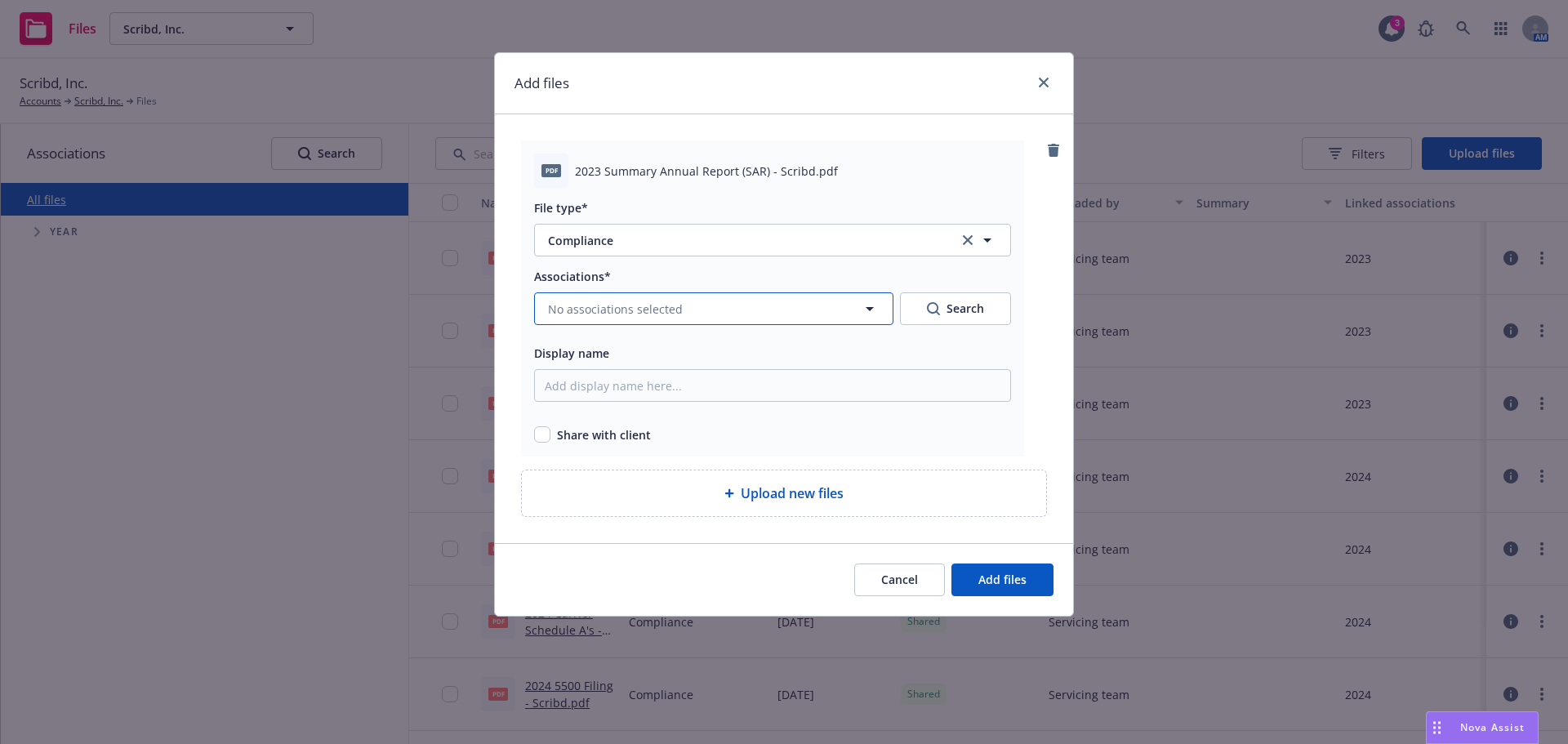
click at [584, 316] on span "No associations selected" at bounding box center [615, 309] width 135 height 17
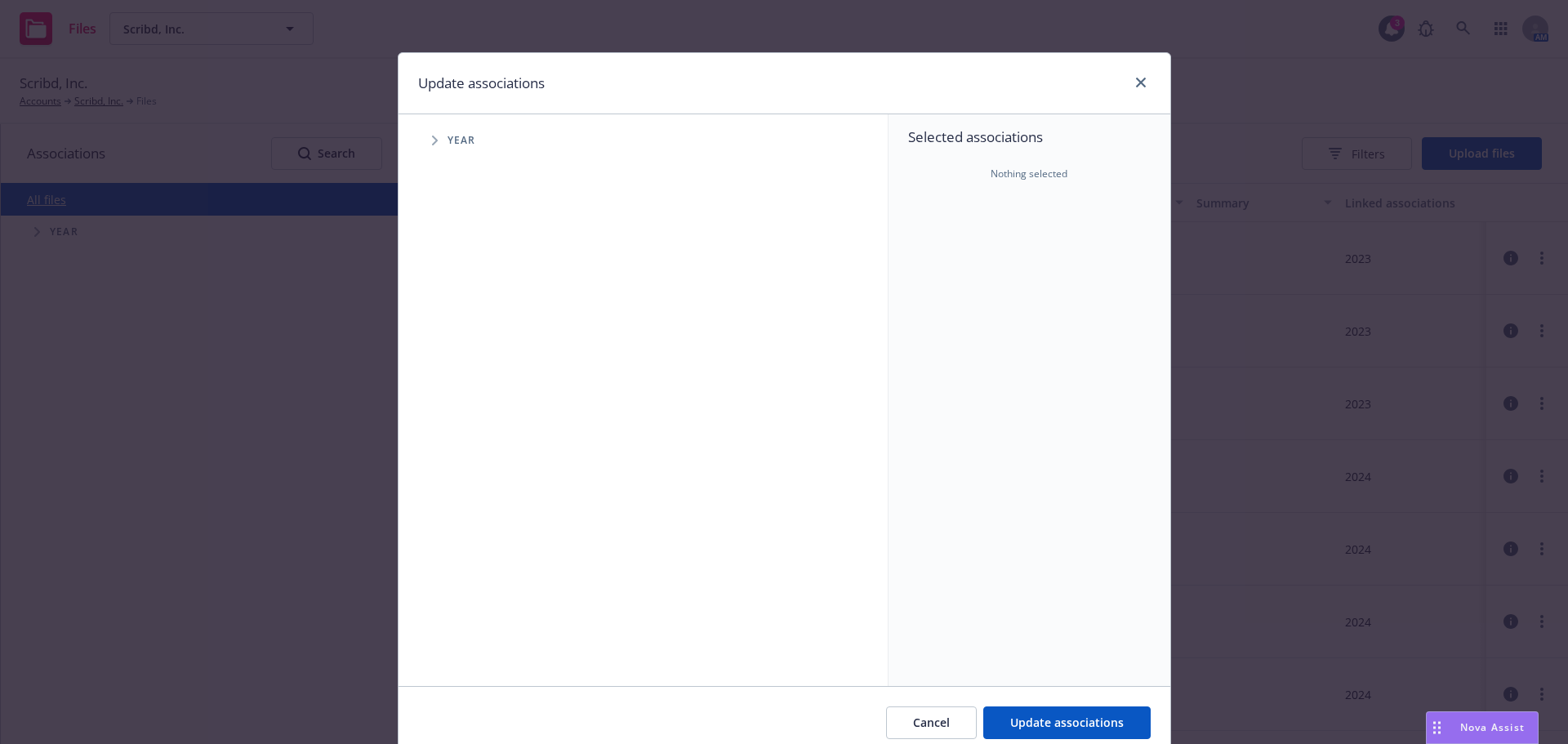
click at [432, 146] on span "Tree Example" at bounding box center [435, 140] width 26 height 26
click at [468, 287] on input "Tree Example" at bounding box center [476, 289] width 17 height 17
checkbox input "true"
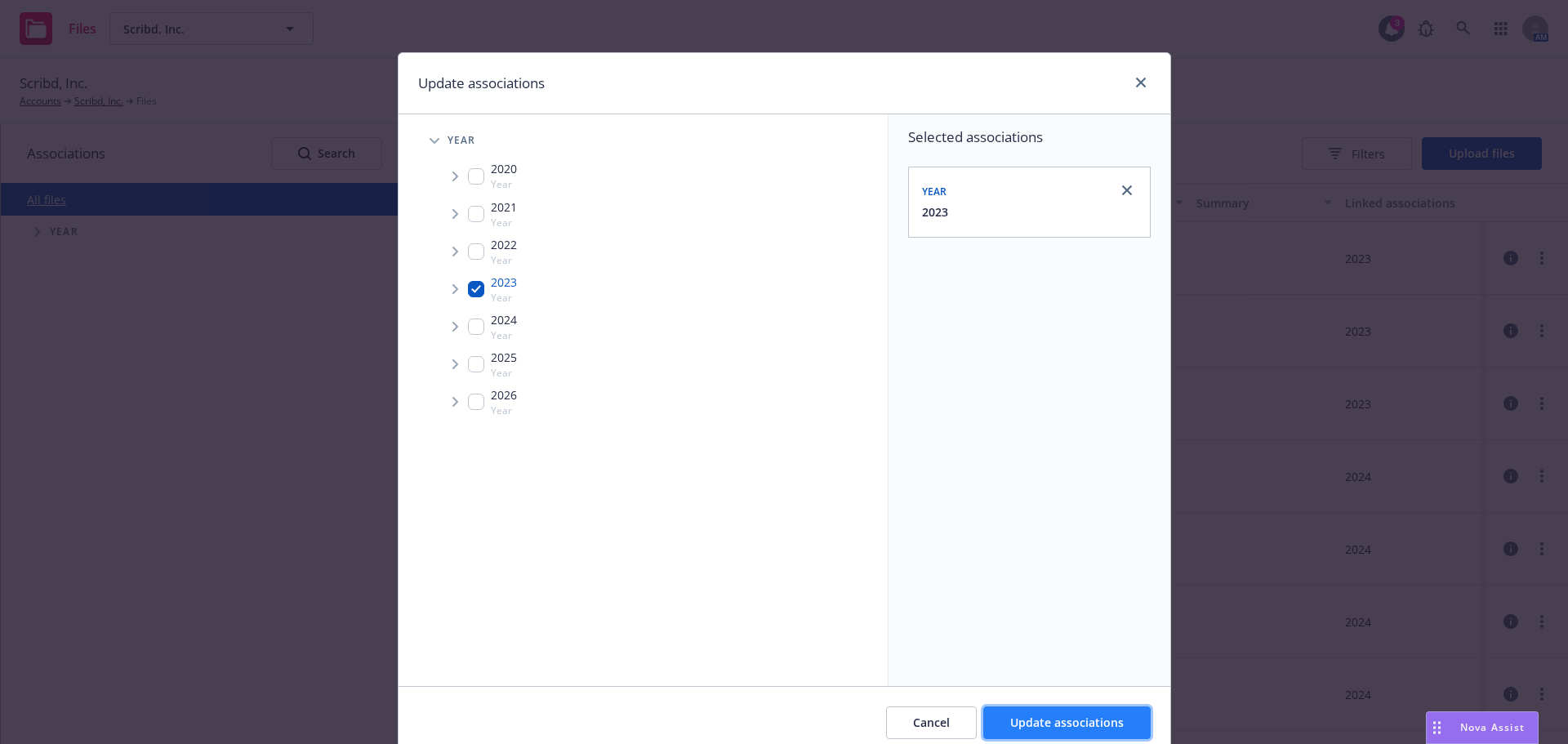
click at [1002, 716] on button "Update associations" at bounding box center [1067, 723] width 168 height 33
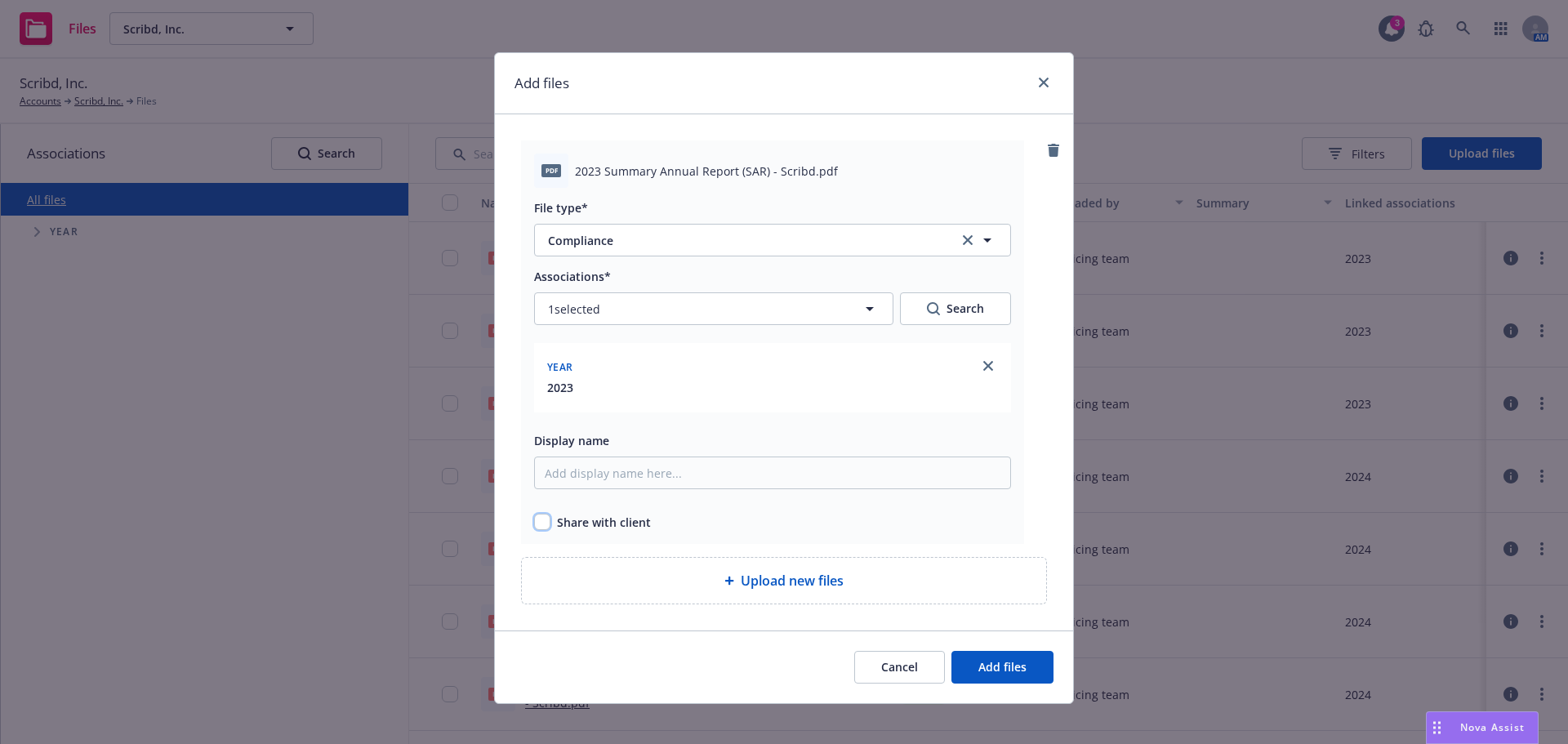
click at [538, 525] on input "checkbox" at bounding box center [542, 522] width 17 height 17
checkbox input "true"
click at [959, 668] on button "Add files" at bounding box center [1003, 667] width 102 height 33
